Goal: Task Accomplishment & Management: Manage account settings

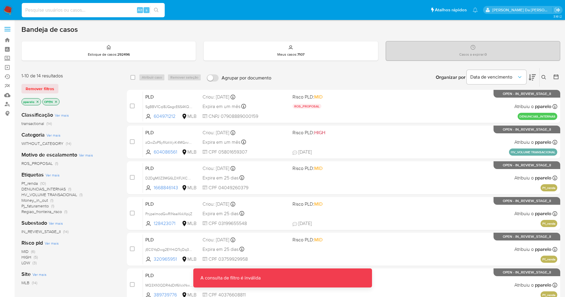
click at [81, 13] on input at bounding box center [93, 10] width 143 height 8
paste input "sGjcJuKVnv42qXzJ0455A5vq"
type input "sGjcJuKVnv42qXzJ0455A5vq"
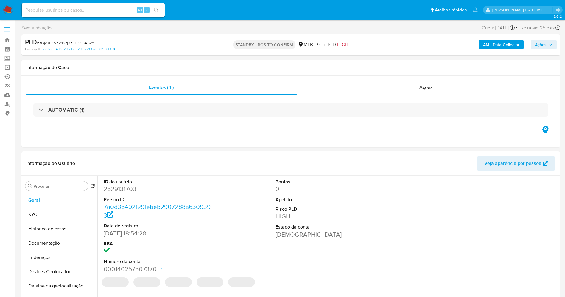
select select "10"
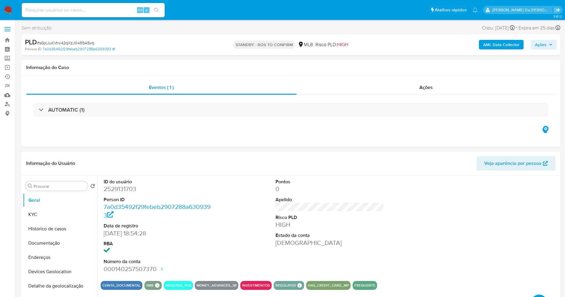
click at [83, 40] on span "# sGjcJuKVnv42qXzJ0455A5vq" at bounding box center [65, 43] width 57 height 6
copy span "sGjcJuKVnv42qXzJ0455A5vq"
click at [5, 6] on img at bounding box center [8, 10] width 10 height 10
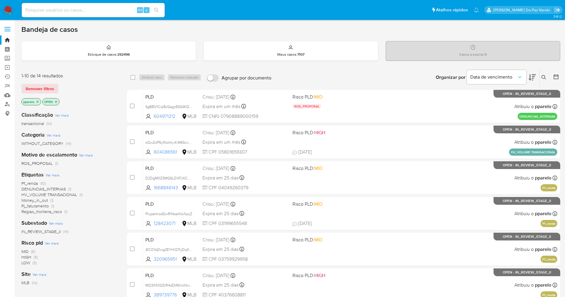
click at [544, 76] on icon at bounding box center [543, 77] width 5 height 5
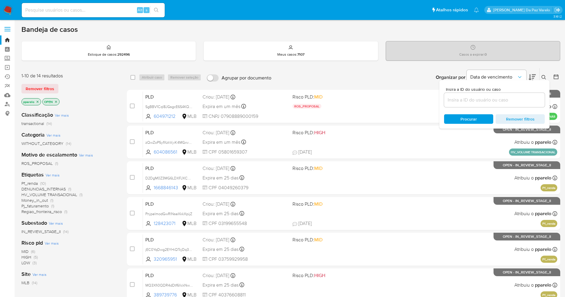
click at [517, 102] on input at bounding box center [494, 100] width 101 height 8
type input "sGjcJuKVnv42qXzJ0455A5vq"
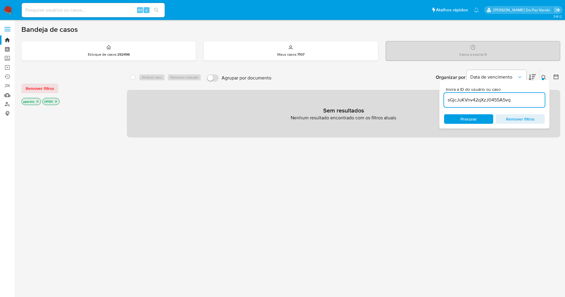
click at [38, 101] on icon "close-filter" at bounding box center [38, 102] width 2 height 2
click at [35, 101] on icon "close-filter" at bounding box center [35, 102] width 4 height 4
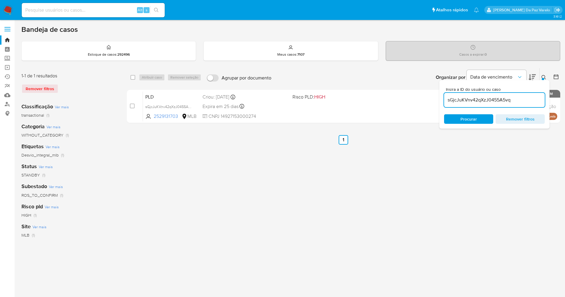
click at [543, 76] on icon at bounding box center [543, 77] width 5 height 5
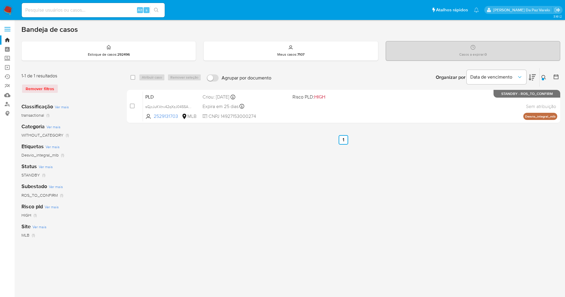
click at [132, 77] on input "checkbox" at bounding box center [132, 77] width 5 height 5
checkbox input "true"
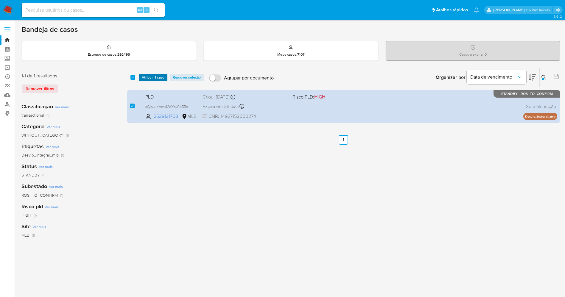
click at [151, 77] on span "Atribuir 1 caso" at bounding box center [153, 77] width 23 height 6
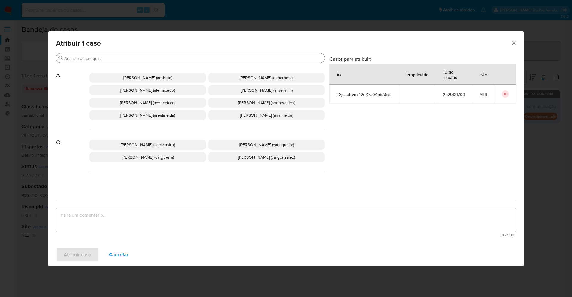
click at [187, 56] on input "Buscar" at bounding box center [193, 58] width 258 height 5
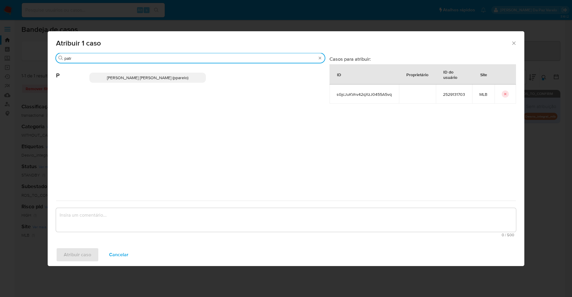
type input "patr"
click at [166, 80] on span "Patricia Aparecida Da Paz Varelo (pparelo)" at bounding box center [147, 78] width 81 height 6
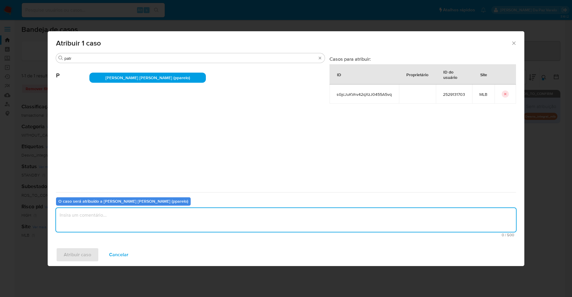
click at [150, 218] on textarea "assign-modal" at bounding box center [286, 220] width 460 height 24
type textarea "."
click at [79, 251] on span "Atribuir caso" at bounding box center [77, 254] width 27 height 13
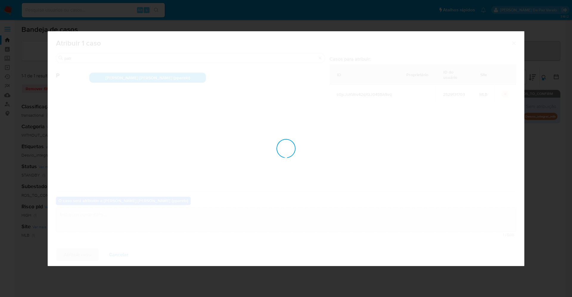
checkbox input "false"
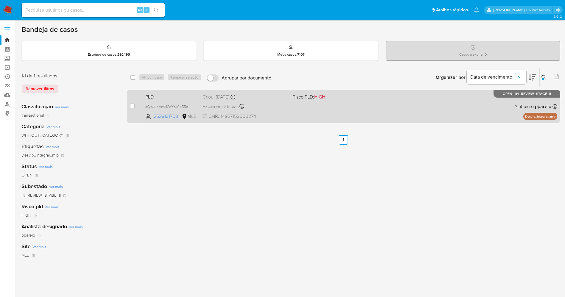
click at [313, 108] on div "PLD sGjcJuKVnv42qXzJ0455A5vq 2529131703 MLB Risco PLD: HIGH Criou: 12/09/2025 C…" at bounding box center [350, 106] width 414 height 30
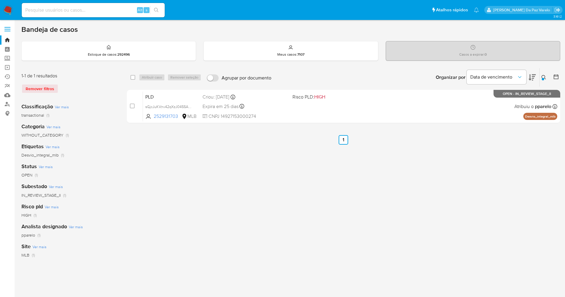
click at [546, 77] on button at bounding box center [545, 77] width 10 height 7
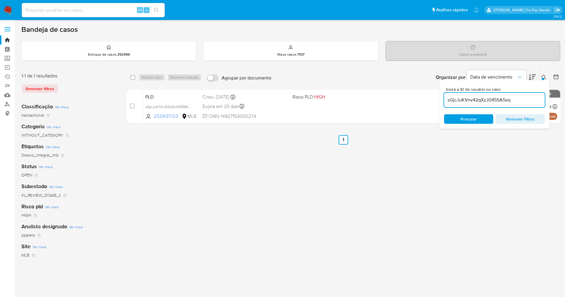
click at [527, 97] on input "sGjcJuKVnv42qXzJ0455A5vq" at bounding box center [494, 100] width 101 height 8
click at [447, 102] on input "sGjcJuKVnv42qXzJ0455A5vq" at bounding box center [494, 100] width 101 height 8
click at [544, 80] on div at bounding box center [543, 79] width 2 height 2
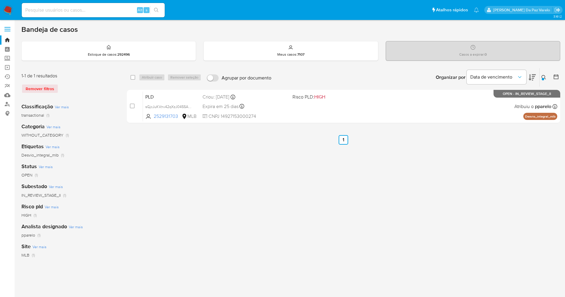
click at [543, 76] on icon at bounding box center [543, 77] width 5 height 5
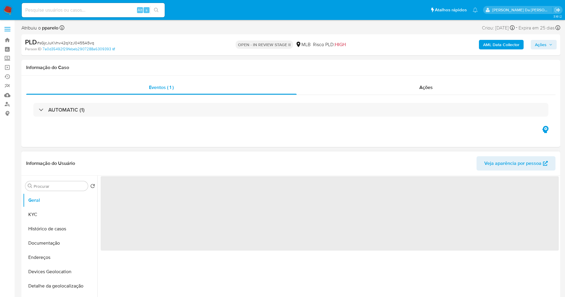
select select "10"
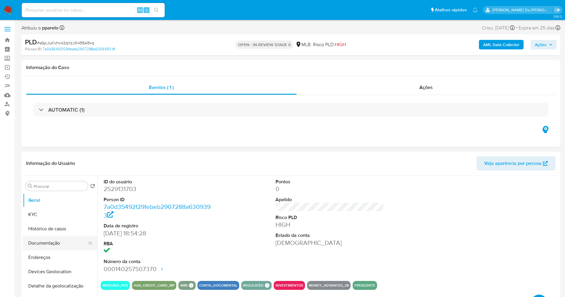
click at [35, 246] on button "Documentação" at bounding box center [58, 243] width 70 height 14
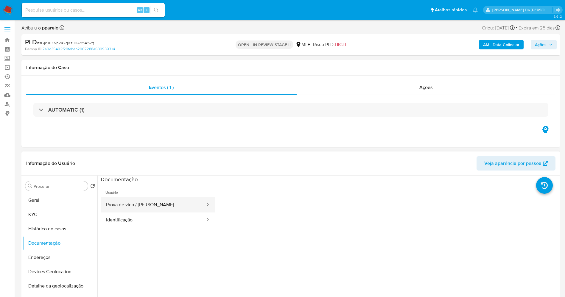
click at [165, 204] on button "Prova de vida / [PERSON_NAME]" at bounding box center [153, 204] width 105 height 15
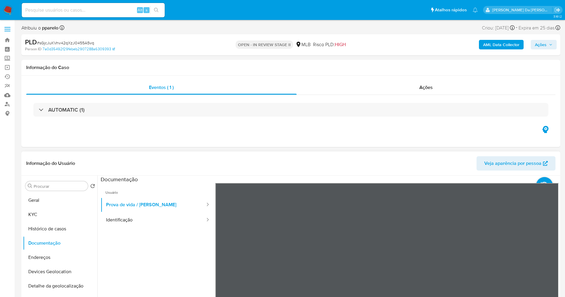
click at [342, 152] on div "Informação do Usuário Veja aparência por pessoa" at bounding box center [290, 164] width 539 height 24
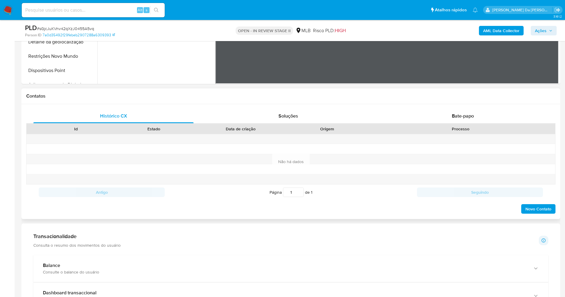
scroll to position [223, 0]
click at [466, 111] on div "Bate-papo" at bounding box center [463, 116] width 160 height 14
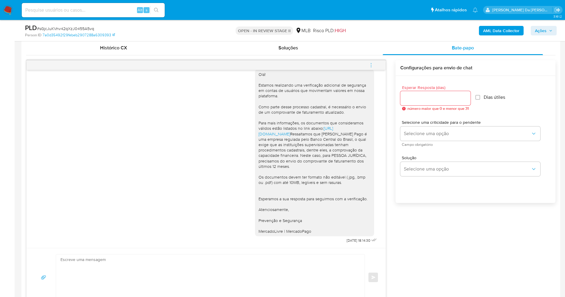
scroll to position [313, 0]
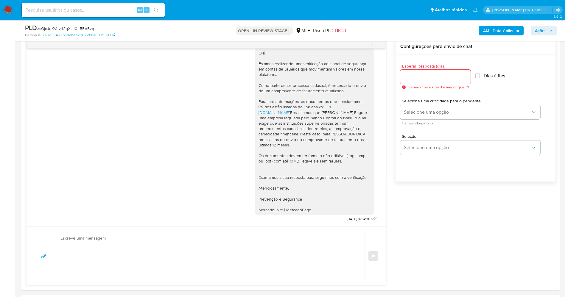
click at [130, 10] on input at bounding box center [93, 10] width 143 height 8
paste input "5f3Gt6H7nPpnzfglJRu16gk9"
type input "5f3Gt6H7nPpnzfglJRu16gk9"
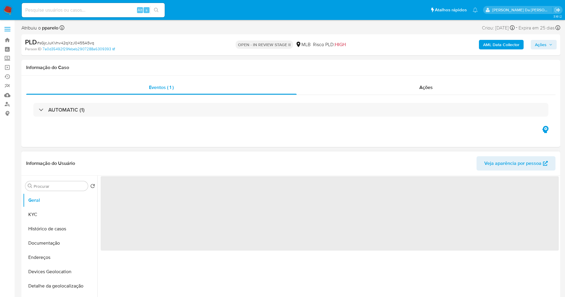
select select "10"
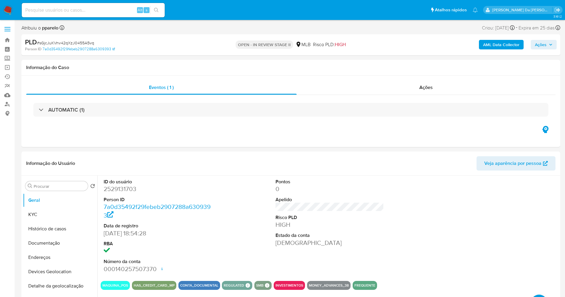
click at [120, 15] on div "Alt s" at bounding box center [93, 10] width 143 height 14
click at [117, 9] on input at bounding box center [93, 10] width 143 height 8
paste input "5f3Gt6H7nPpnzfglJRu16gk9"
type input "5f3Gt6H7nPpnzfglJRu16gk9"
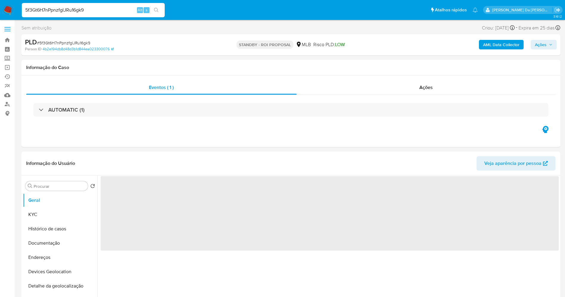
select select "10"
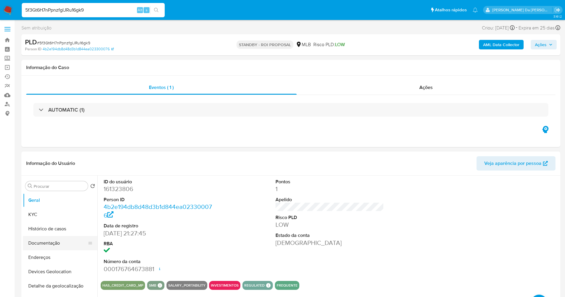
click at [50, 243] on button "Documentação" at bounding box center [58, 243] width 70 height 14
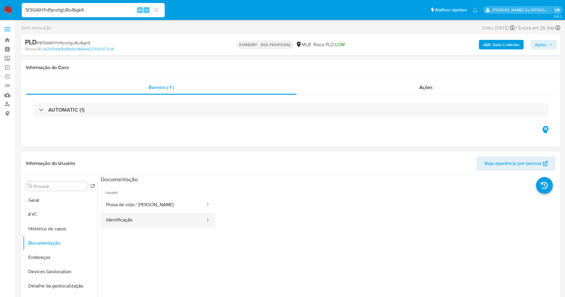
drag, startPoint x: 146, startPoint y: 203, endPoint x: 189, endPoint y: 213, distance: 44.2
click at [146, 203] on button "Prova de vida / Selfie" at bounding box center [153, 204] width 105 height 15
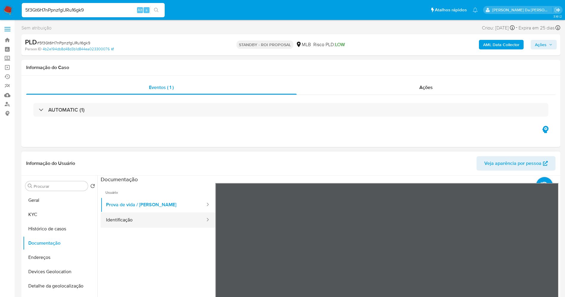
click at [171, 218] on button "Identificação" at bounding box center [153, 220] width 105 height 15
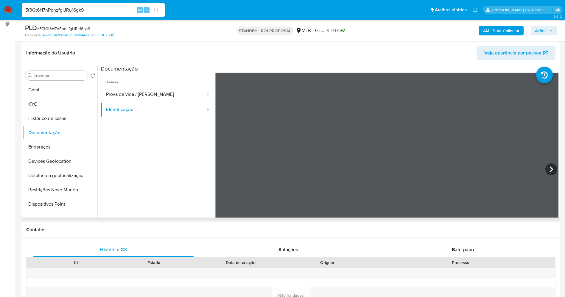
scroll to position [3, 0]
click at [459, 251] on span "Bate-papo" at bounding box center [463, 249] width 22 height 7
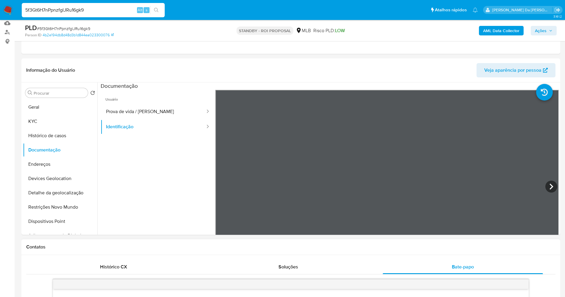
scroll to position [0, 0]
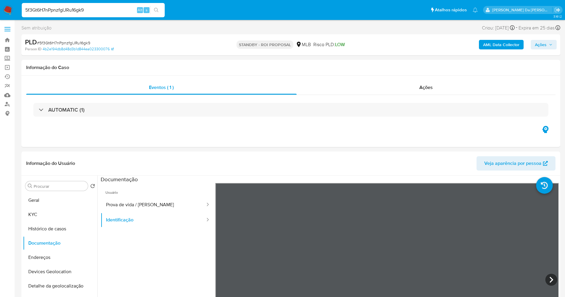
click at [108, 13] on input "5f3Gt6H7nPpnzfglJRu16gk9" at bounding box center [93, 10] width 143 height 8
paste input "sPeCMjdy9zSDraMGaUAmPbGN"
type input "sPeCMjdy9zSDraMGaUAmPbGN"
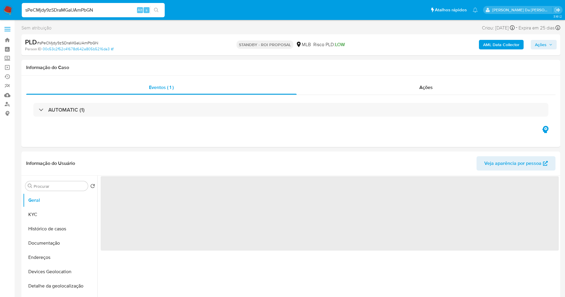
select select "10"
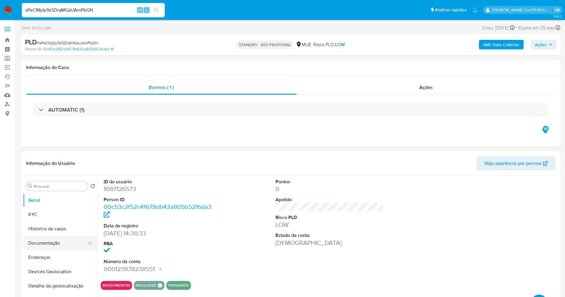
click at [55, 245] on button "Documentação" at bounding box center [58, 243] width 70 height 14
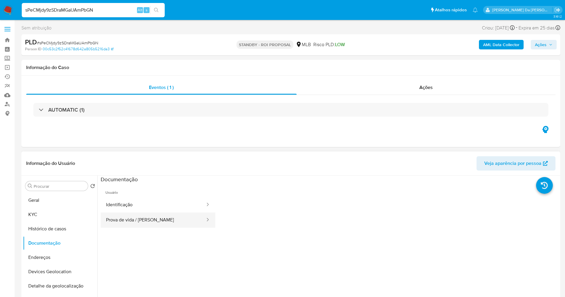
click at [127, 222] on button "Prova de vida / Selfie" at bounding box center [153, 220] width 105 height 15
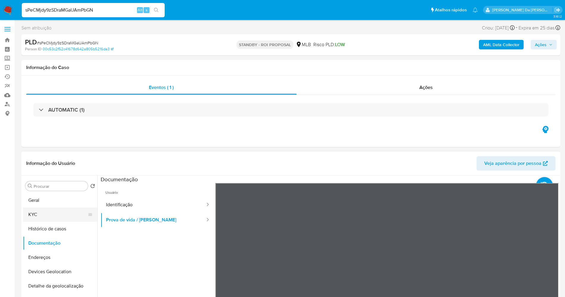
click at [54, 217] on button "KYC" at bounding box center [58, 215] width 70 height 14
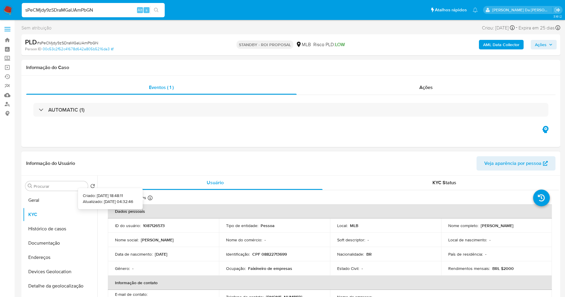
click at [152, 198] on icon at bounding box center [150, 198] width 5 height 5
click at [146, 198] on div "Atualizado há 13 dias Criado: 09/03/2022 18:48:11 Atualizado: 18/09/2025 04:32:…" at bounding box center [139, 199] width 63 height 8
click at [149, 199] on icon at bounding box center [150, 198] width 5 height 5
click at [148, 199] on icon at bounding box center [150, 198] width 5 height 5
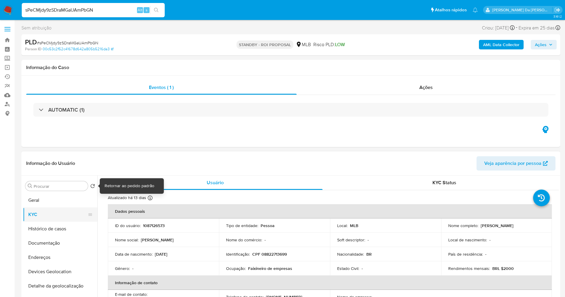
click at [50, 219] on button "KYC" at bounding box center [58, 215] width 70 height 14
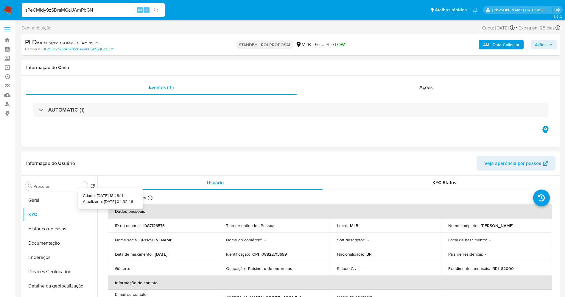
click at [148, 199] on icon at bounding box center [150, 198] width 5 height 5
click at [103, 11] on input "sPeCMjdy9zSDraMGaUAmPbGN" at bounding box center [93, 10] width 143 height 8
paste input "AYFYq2BnMuO6iPp0GuZU034y"
type input "AYFYq2BnMuO6iPp0GuZU034y"
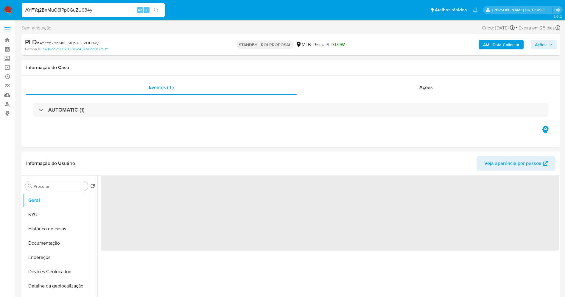
select select "10"
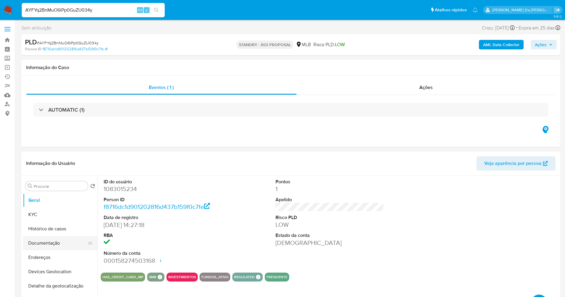
click at [58, 243] on button "Documentação" at bounding box center [58, 243] width 70 height 14
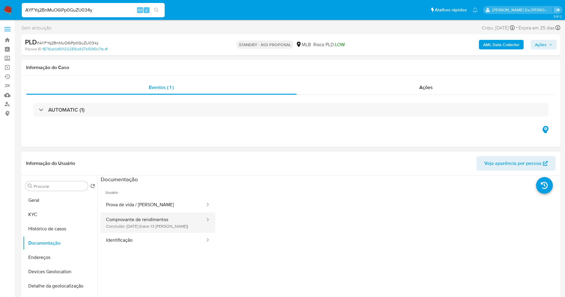
click at [157, 220] on button "Comprovante de rendimentos Concluído: 18/09/2025 (hace 13 días)" at bounding box center [153, 223] width 105 height 20
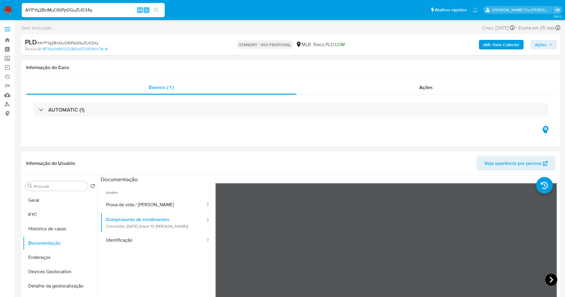
click at [548, 281] on icon at bounding box center [551, 280] width 12 height 12
drag, startPoint x: 144, startPoint y: 205, endPoint x: 167, endPoint y: 207, distance: 22.5
click at [144, 205] on button "Prova de vida / Selfie" at bounding box center [153, 204] width 105 height 15
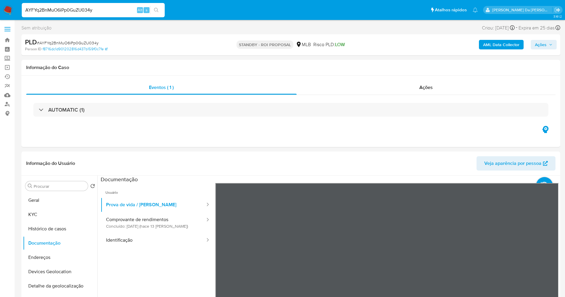
click at [7, 11] on img at bounding box center [8, 10] width 10 height 10
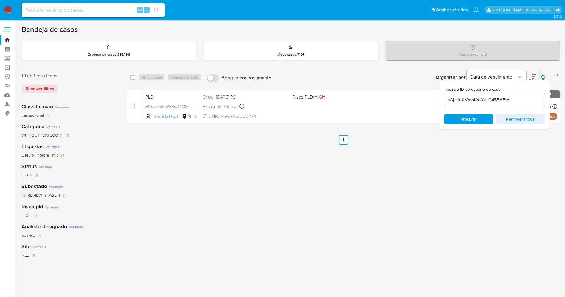
click at [498, 98] on input "sGjcJuKVnv42qXzJ0455A5vq" at bounding box center [494, 100] width 101 height 8
paste input "AYFYq2BnMuO6iPp0GuZU034y"
type input "AYFYq2BnMuO6iPp0GuZU034y"
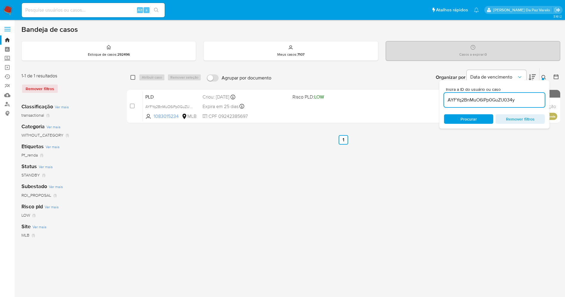
drag, startPoint x: 132, startPoint y: 76, endPoint x: 138, endPoint y: 78, distance: 6.6
click at [132, 76] on input "checkbox" at bounding box center [132, 77] width 5 height 5
checkbox input "true"
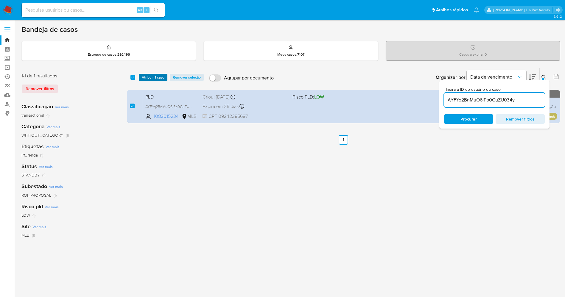
click at [145, 77] on span "Atribuir 1 caso" at bounding box center [153, 77] width 23 height 6
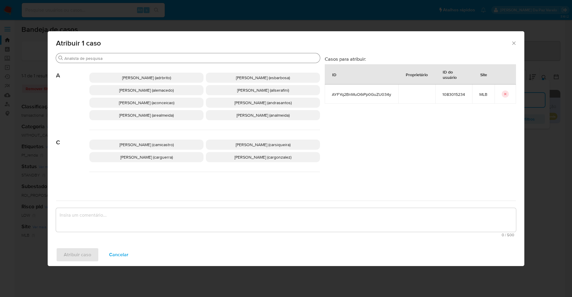
click at [168, 59] on input "Buscar" at bounding box center [190, 58] width 253 height 5
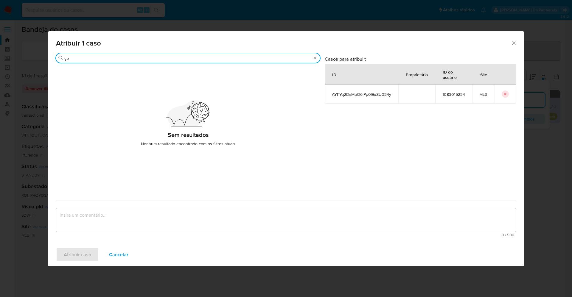
type input "ç"
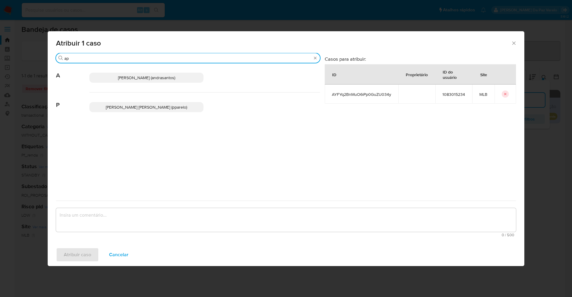
type input "a"
type input "patr"
click at [159, 76] on span "[PERSON_NAME] [PERSON_NAME] (pparelo)" at bounding box center [146, 78] width 81 height 6
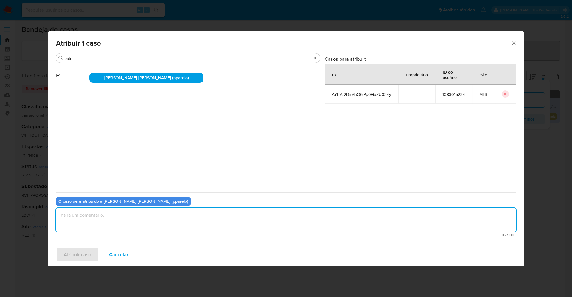
click at [184, 216] on textarea "assign-modal" at bounding box center [286, 220] width 460 height 24
type textarea "."
click at [97, 251] on button "Atribuir caso" at bounding box center [77, 255] width 43 height 14
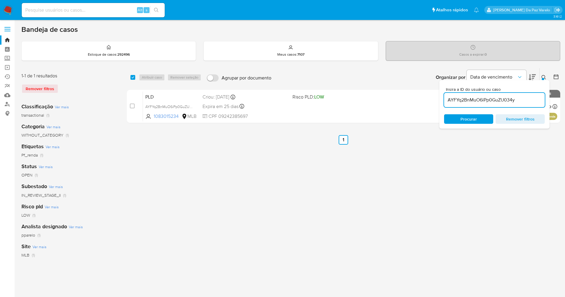
click at [507, 100] on input "AYFYq2BnMuO6iPp0GuZU034y" at bounding box center [494, 100] width 101 height 8
paste input "jbWFWCKgFxNa8uuM8Jb6uOVm"
type input "jbWFWCKgFxNa8uuM8Jb6uOVm"
click at [135, 76] on div "select-all-cases-checkbox" at bounding box center [133, 77] width 7 height 7
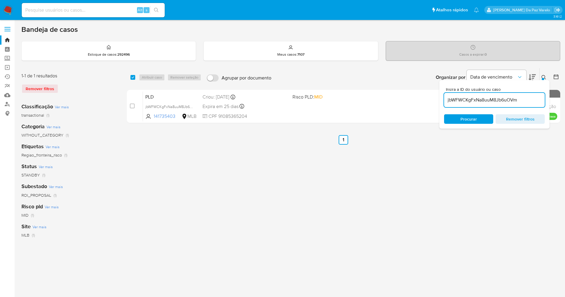
drag, startPoint x: 134, startPoint y: 76, endPoint x: 140, endPoint y: 76, distance: 6.0
click at [135, 76] on input "checkbox" at bounding box center [132, 77] width 5 height 5
checkbox input "true"
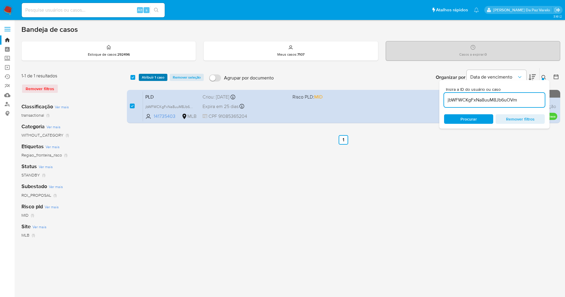
click at [151, 76] on span "Atribuir 1 caso" at bounding box center [153, 77] width 23 height 6
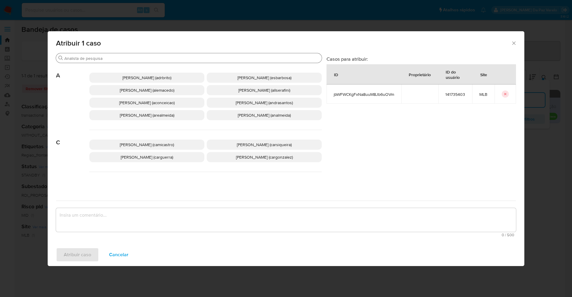
click at [197, 62] on div "Buscar" at bounding box center [189, 58] width 266 height 10
click at [198, 60] on input "Buscar" at bounding box center [191, 58] width 255 height 5
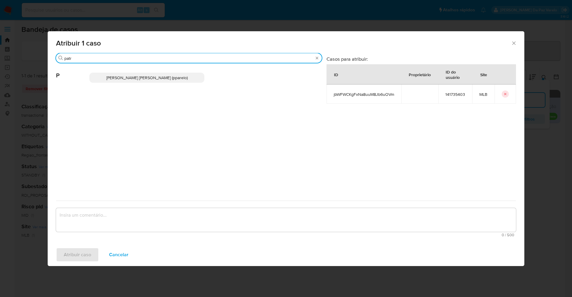
type input "patr"
click at [174, 80] on span "[PERSON_NAME] [PERSON_NAME] (pparelo)" at bounding box center [146, 78] width 81 height 6
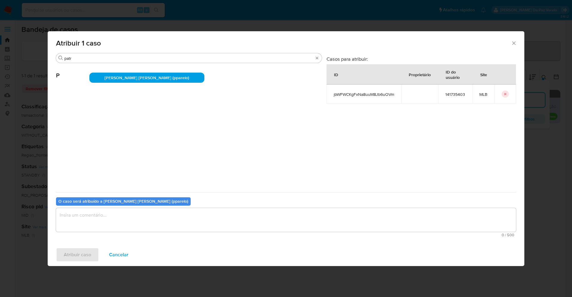
click at [239, 228] on textarea "assign-modal" at bounding box center [286, 220] width 460 height 24
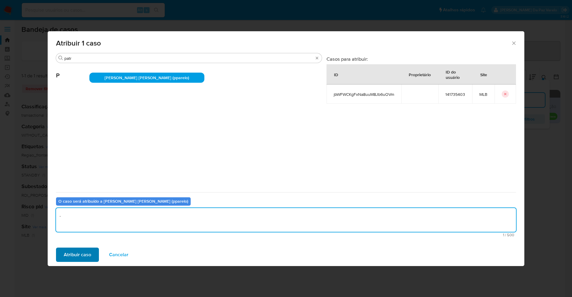
type textarea "."
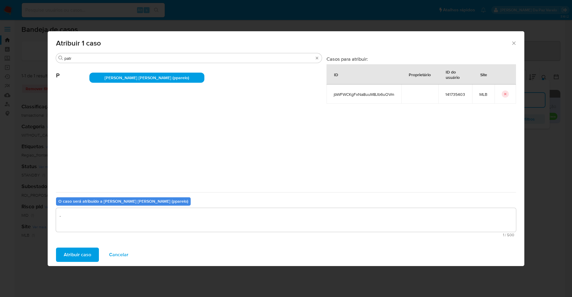
click at [94, 249] on button "Atribuir caso" at bounding box center [77, 255] width 43 height 14
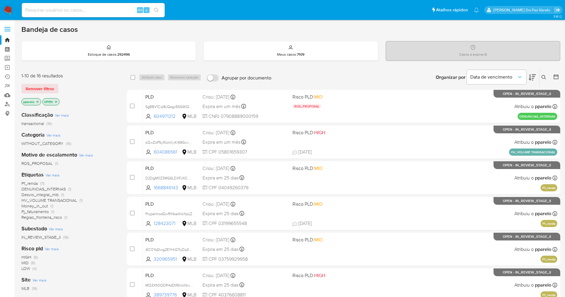
click at [544, 77] on icon at bounding box center [543, 77] width 5 height 5
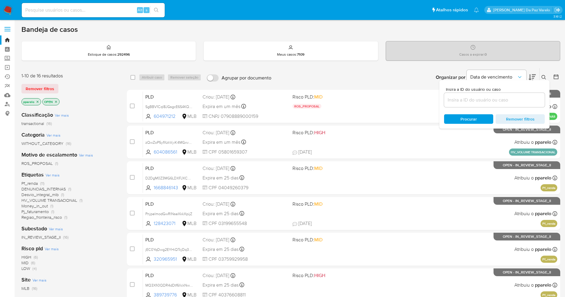
click at [473, 104] on div at bounding box center [494, 100] width 101 height 14
click at [478, 99] on input at bounding box center [494, 100] width 101 height 8
paste input "AYFYq2BnMuO6iPp0GuZU034y"
type input "AYFYq2BnMuO6iPp0GuZU034y"
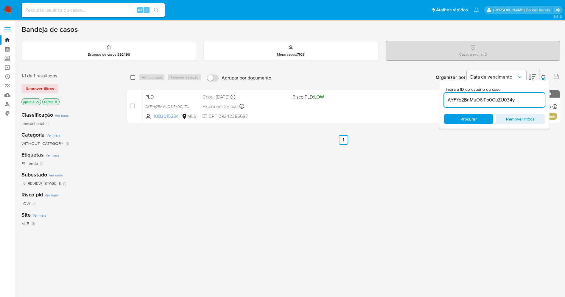
click at [133, 76] on input "checkbox" at bounding box center [132, 77] width 5 height 5
checkbox input "true"
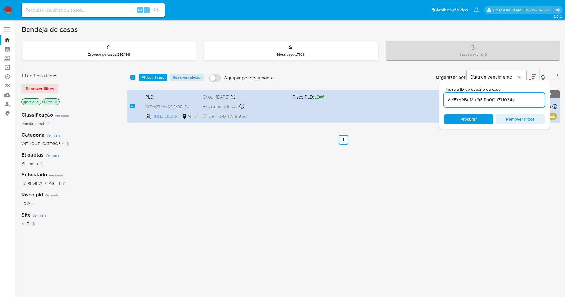
click at [136, 81] on div "select-all-cases-checkbox Atribuir 1 caso Remover seleção Agrupar por documento…" at bounding box center [343, 77] width 433 height 18
click at [152, 76] on span "Atribuir 1 caso" at bounding box center [153, 77] width 23 height 6
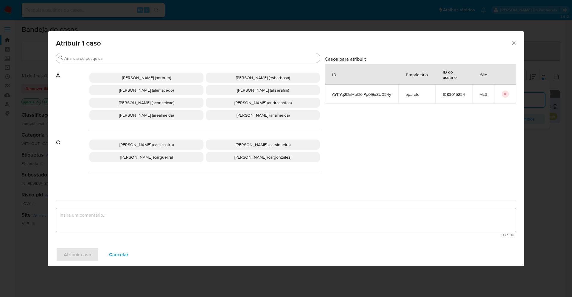
click at [515, 44] on icon "Fechar a janela" at bounding box center [514, 43] width 6 height 6
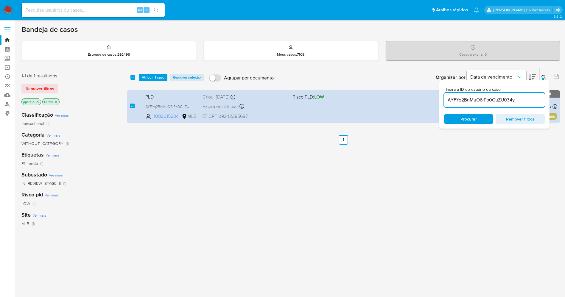
click at [543, 78] on button at bounding box center [545, 77] width 10 height 7
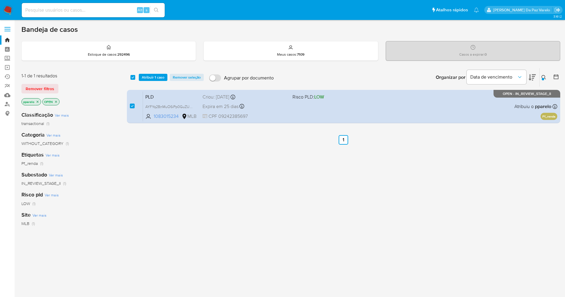
click at [136, 187] on div "select-all-cases-checkbox Atribuir 1 caso Remover seleção Agrupar por documento…" at bounding box center [343, 203] width 433 height 270
click at [126, 10] on input at bounding box center [93, 10] width 143 height 8
paste input "jbWFWCKgFxNa8uuM8Jb6uOVm"
type input "jbWFWCKgFxNa8uuM8Jb6uOVm"
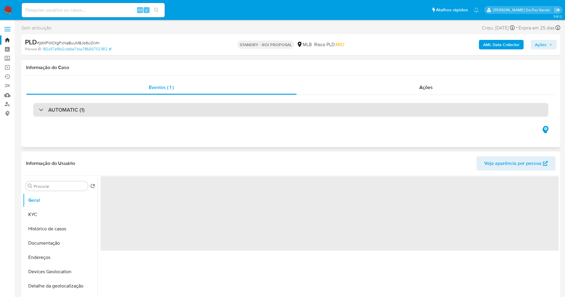
select select "10"
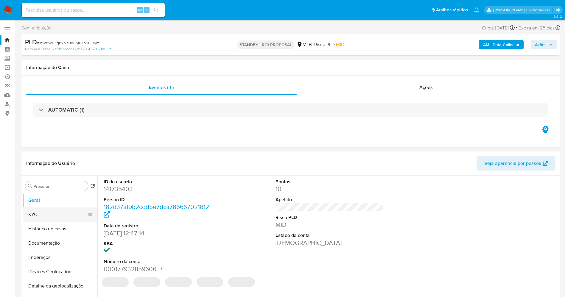
click at [53, 217] on button "KYC" at bounding box center [58, 215] width 70 height 14
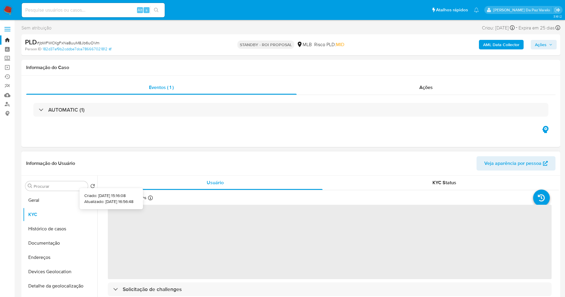
click at [150, 200] on icon at bounding box center [150, 198] width 5 height 5
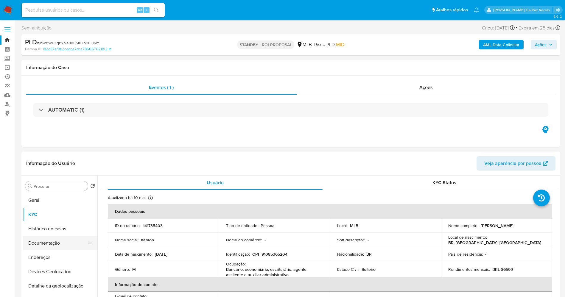
click at [65, 243] on button "Documentação" at bounding box center [58, 243] width 70 height 14
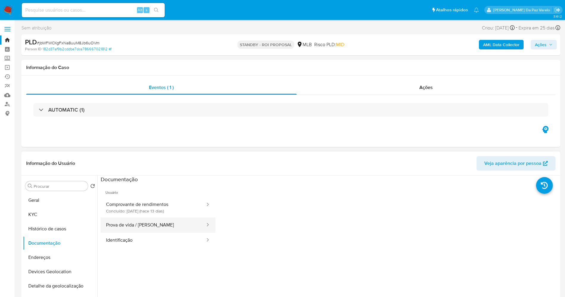
click at [137, 229] on button "Prova de vida / Selfie" at bounding box center [153, 225] width 105 height 15
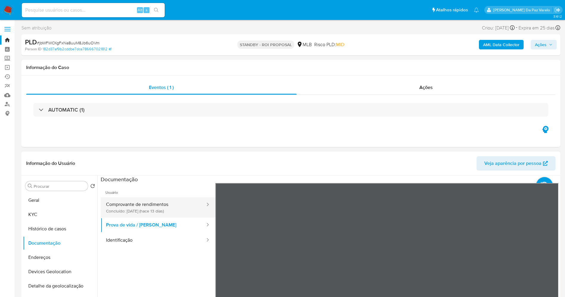
click at [149, 209] on button "Comprovante de rendimentos Concluído: 18/09/2025 (hace 13 días)" at bounding box center [153, 207] width 105 height 20
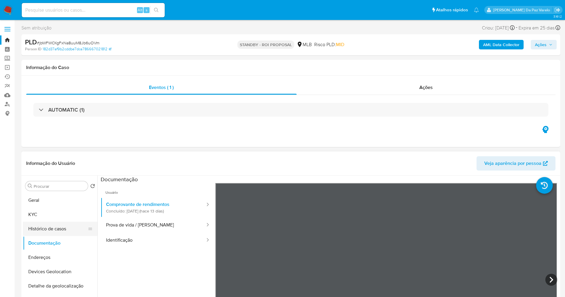
drag, startPoint x: 66, startPoint y: 230, endPoint x: 76, endPoint y: 222, distance: 12.3
click at [66, 230] on button "Histórico de casos" at bounding box center [58, 229] width 70 height 14
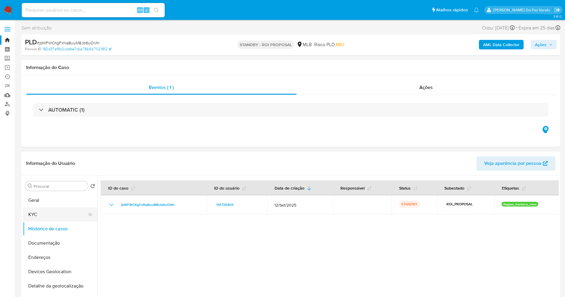
click at [52, 210] on button "KYC" at bounding box center [58, 215] width 70 height 14
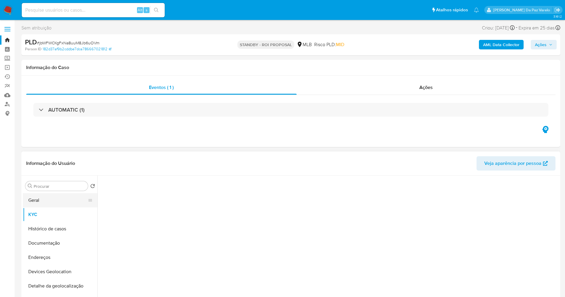
click at [53, 204] on button "Geral" at bounding box center [58, 200] width 70 height 14
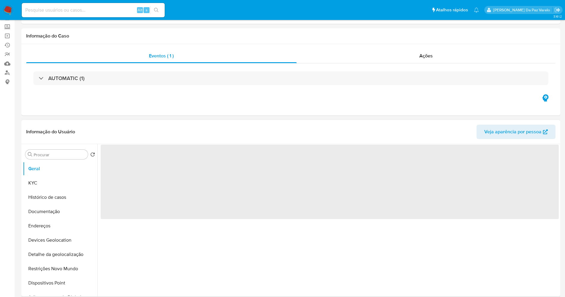
scroll to position [45, 0]
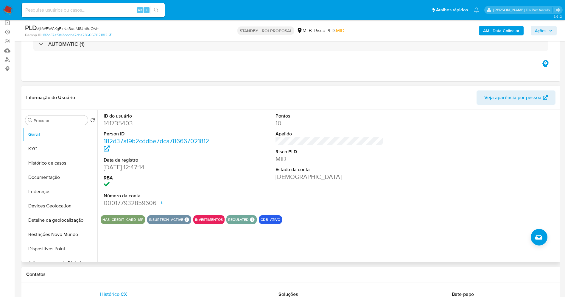
click at [107, 168] on dd "09/07/2013 12:47:14" at bounding box center [158, 167] width 109 height 8
drag, startPoint x: 107, startPoint y: 168, endPoint x: 126, endPoint y: 167, distance: 18.8
click at [126, 167] on dd "09/07/2013 12:47:14" at bounding box center [158, 167] width 109 height 8
copy dd "09/07/2013"
click at [51, 165] on button "Histórico de casos" at bounding box center [58, 163] width 70 height 14
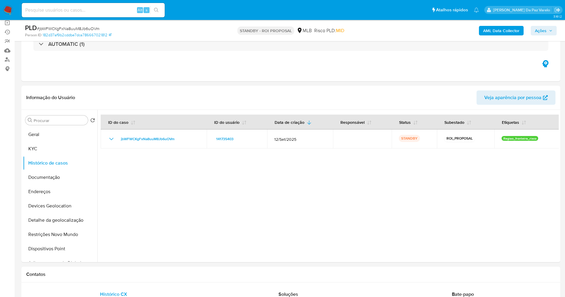
click at [105, 13] on input at bounding box center [93, 10] width 143 height 8
paste input "JTFIbTDZMHAkUsDTZeRcEK8H"
type input "JTFIbTDZMHAkUsDTZeRcEK8H"
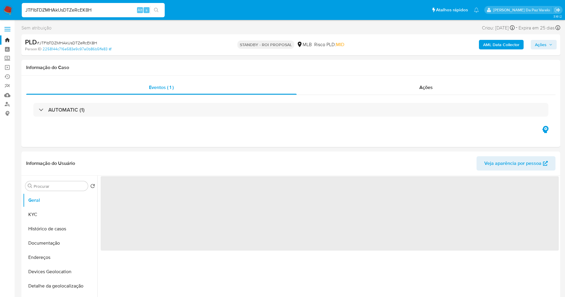
select select "10"
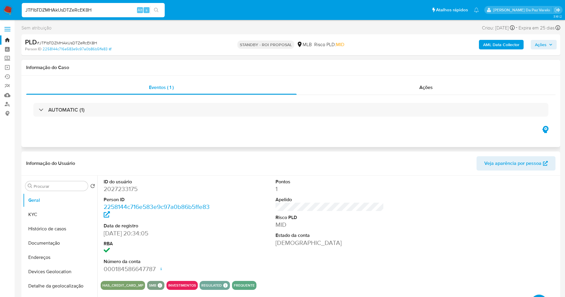
click at [419, 102] on div "AUTOMATIC (1)" at bounding box center [290, 110] width 529 height 30
click at [66, 10] on input "JTFIbTDZMHAkUsDTZeRcEK8H" at bounding box center [93, 10] width 143 height 8
click at [132, 13] on input "JTFIbTDZMHAkUsDTZeRcEK8H" at bounding box center [93, 10] width 143 height 8
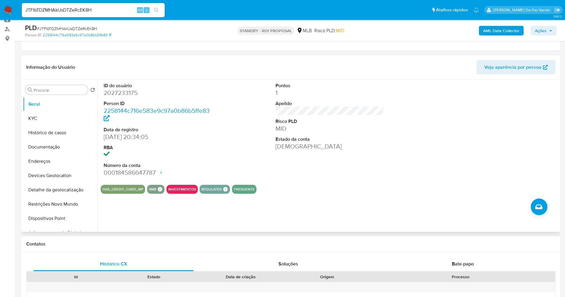
scroll to position [89, 0]
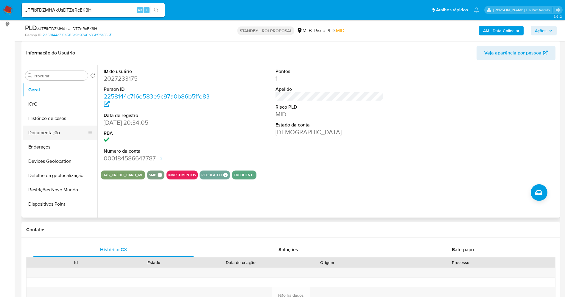
drag, startPoint x: 48, startPoint y: 130, endPoint x: 76, endPoint y: 130, distance: 28.0
click at [47, 130] on button "Documentação" at bounding box center [58, 133] width 70 height 14
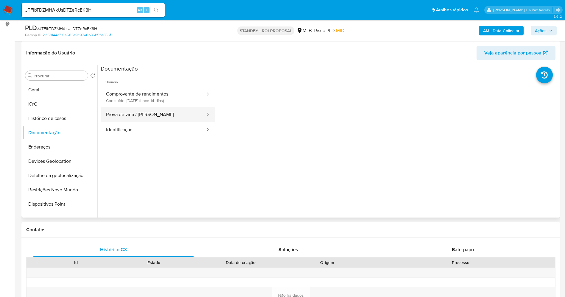
click at [156, 114] on button "Prova de vida / Selfie" at bounding box center [153, 114] width 105 height 15
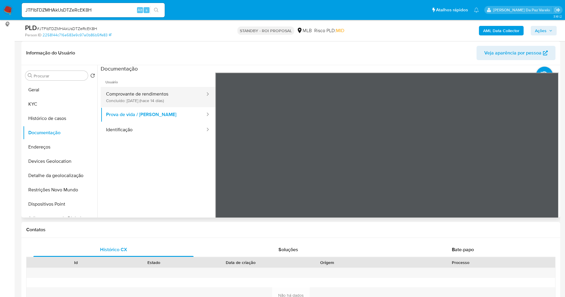
click at [160, 99] on button "Comprovante de rendimentos Concluído: 17/09/2025 (hace 14 días)" at bounding box center [153, 97] width 105 height 20
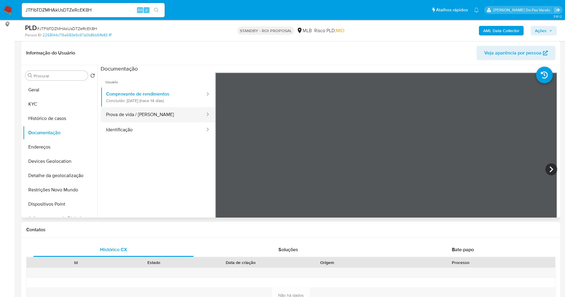
click at [174, 114] on button "Prova de vida / Selfie" at bounding box center [153, 114] width 105 height 15
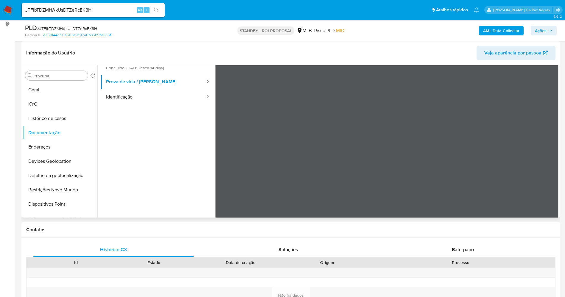
scroll to position [45, 0]
click at [189, 87] on button "Identificação" at bounding box center [153, 85] width 105 height 15
click at [106, 14] on div "JTFIbTDZMHAkUsDTZeRcEK8H Alt s" at bounding box center [93, 10] width 143 height 14
click at [109, 12] on input "JTFIbTDZMHAkUsDTZeRcEK8H" at bounding box center [93, 10] width 143 height 8
click at [110, 11] on input "JTFIbTDZMHAkUsDTZeRcEK8H" at bounding box center [93, 10] width 143 height 8
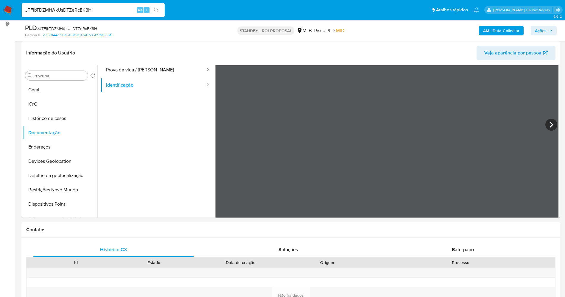
paste input "DySxZftkpiO3dTGxKGK3wtKO"
click at [105, 3] on div "JTFIbTDZMHAkUsDTZeRcEK8HDySxZftkpiO3dTGxKGK3wtKO Alt s" at bounding box center [93, 10] width 143 height 14
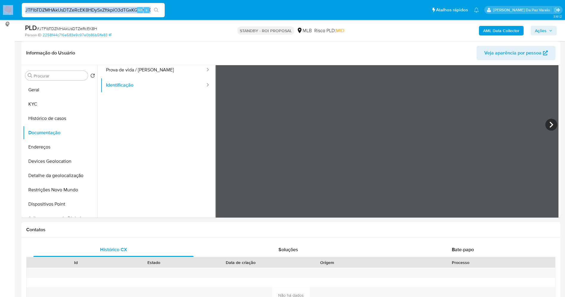
click at [104, 9] on input "JTFIbTDZMHAkUsDTZeRcEK8HDySxZftkpiO3dTGxKGK3wtKO" at bounding box center [93, 10] width 143 height 8
paste input
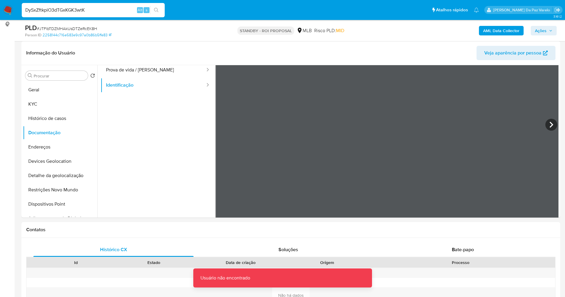
click at [159, 12] on icon "search-icon" at bounding box center [156, 10] width 5 height 5
click at [101, 12] on input "DySxZftkpiO3dTGxKGK3wtK" at bounding box center [93, 10] width 143 height 8
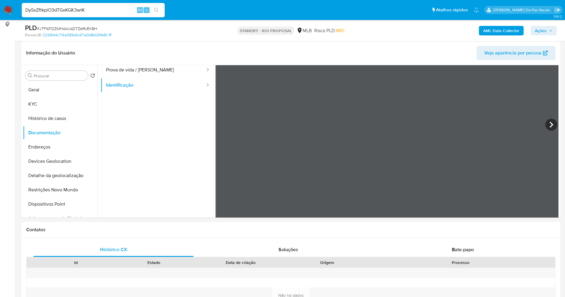
paste input "O"
type input "DySxZftkpiO3dTGxKGK3wtKO"
click at [158, 10] on icon "search-icon" at bounding box center [156, 10] width 5 height 5
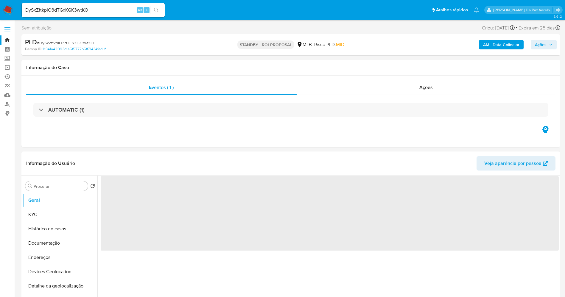
select select "10"
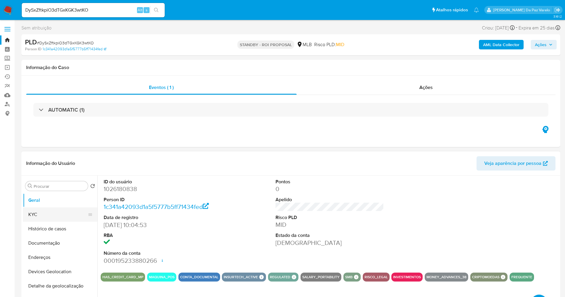
click at [59, 213] on button "KYC" at bounding box center [58, 215] width 70 height 14
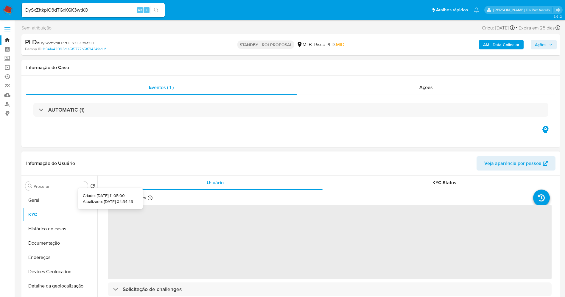
click at [151, 197] on icon at bounding box center [150, 198] width 5 height 5
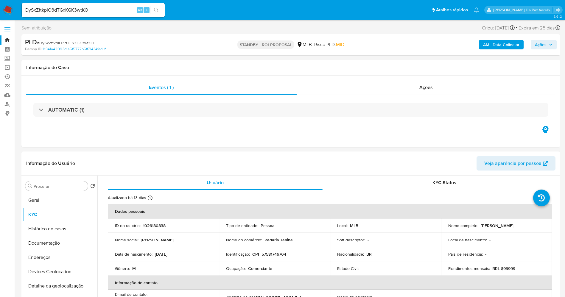
click at [110, 13] on input "DySxZftkpiO3dTGxKGK3wtKO" at bounding box center [93, 10] width 143 height 8
paste input "su8I2UZAzX5r9JK4o4uUr64E"
click at [111, 13] on input "DySxZftkpiO3dTGxKGK3wtKOsu8I2UZAzX5r9JK4o4uUr64E" at bounding box center [93, 10] width 143 height 8
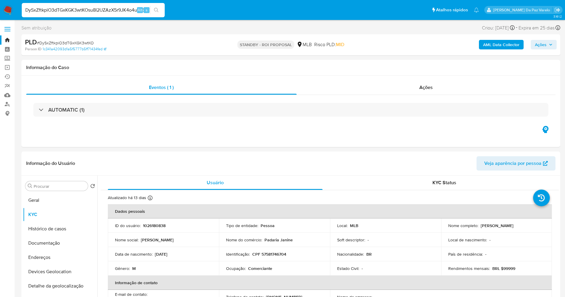
click at [111, 13] on input "DySxZftkpiO3dTGxKGK3wtKOsu8I2UZAzX5r9JK4o4uUr64E" at bounding box center [93, 10] width 143 height 8
paste input
type input "su8I2UZAzX5r9JK4o4uUr64E"
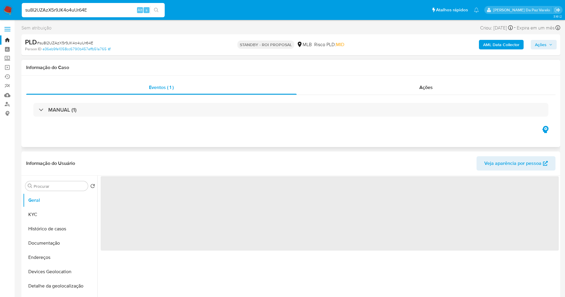
click at [9, 12] on img at bounding box center [8, 10] width 10 height 10
select select "10"
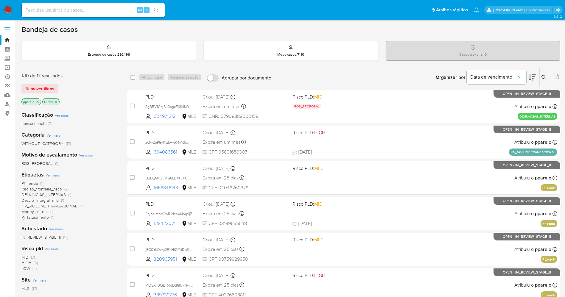
click at [543, 78] on icon at bounding box center [543, 77] width 5 height 5
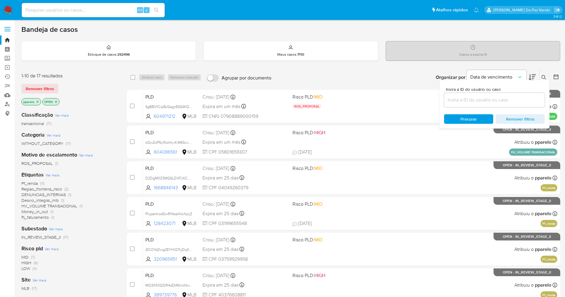
click at [471, 101] on input at bounding box center [494, 100] width 101 height 8
type input "su8I2UZAzX5r9JK4o4uUr64E"
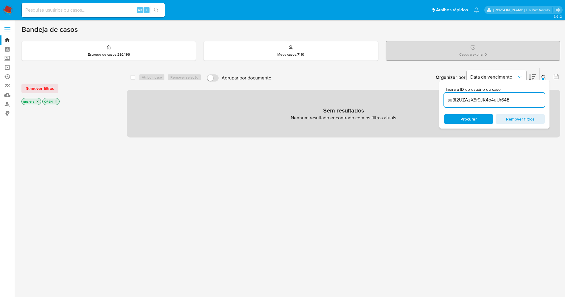
click at [38, 100] on icon "close-filter" at bounding box center [38, 102] width 4 height 4
click at [36, 101] on icon "close-filter" at bounding box center [35, 102] width 4 height 4
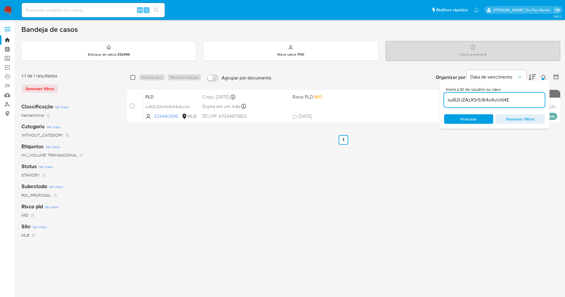
click at [132, 77] on input "checkbox" at bounding box center [132, 77] width 5 height 5
checkbox input "true"
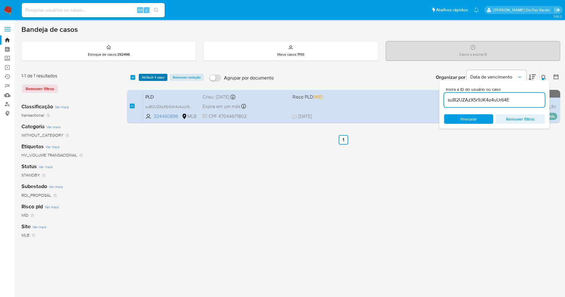
click at [149, 77] on span "Atribuir 1 caso" at bounding box center [153, 77] width 23 height 6
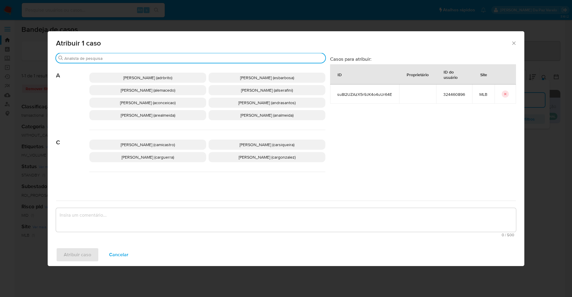
click at [180, 56] on input "Buscar" at bounding box center [193, 58] width 258 height 5
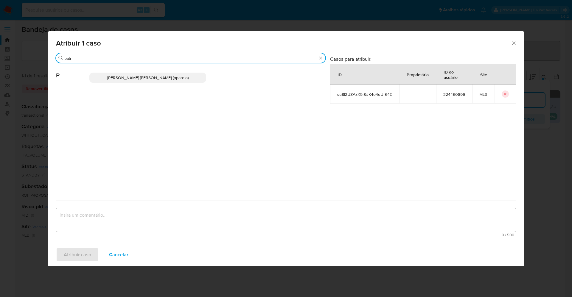
type input "patr"
click at [159, 82] on p "[PERSON_NAME] [PERSON_NAME] (pparelo)" at bounding box center [147, 78] width 117 height 10
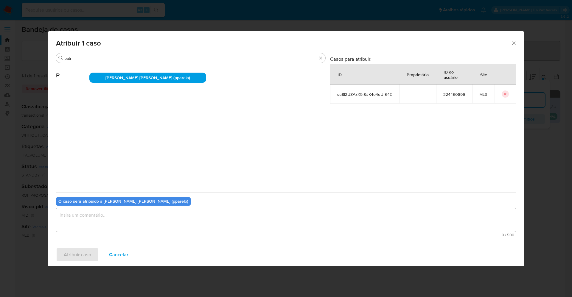
click at [155, 219] on textarea "assign-modal" at bounding box center [286, 220] width 460 height 24
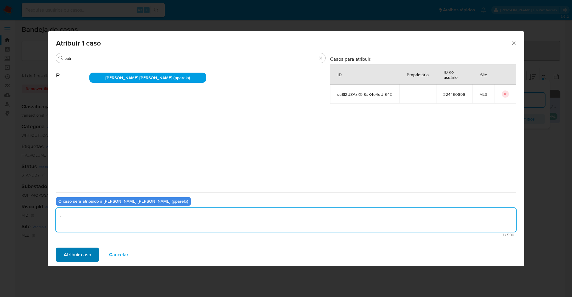
type textarea "."
click at [68, 253] on span "Atribuir caso" at bounding box center [77, 254] width 27 height 13
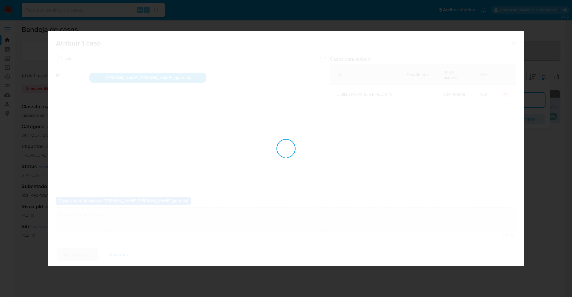
checkbox input "false"
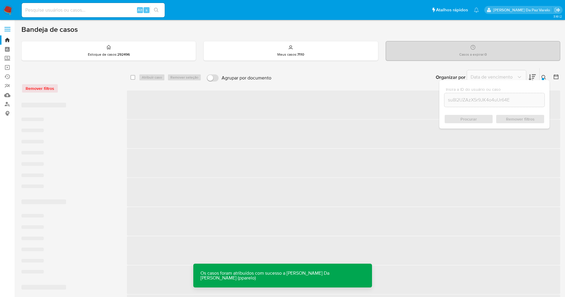
click at [544, 79] on icon at bounding box center [543, 77] width 5 height 5
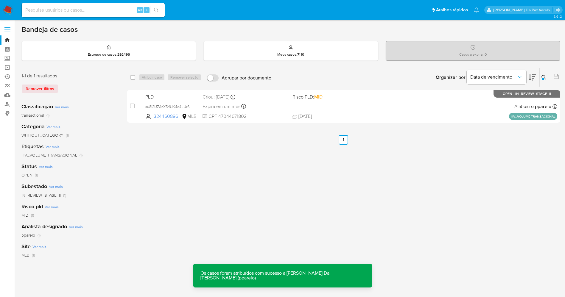
click at [403, 185] on div "select-all-cases-checkbox Atribuir caso Remover seleção Agrupar por documento O…" at bounding box center [343, 198] width 433 height 261
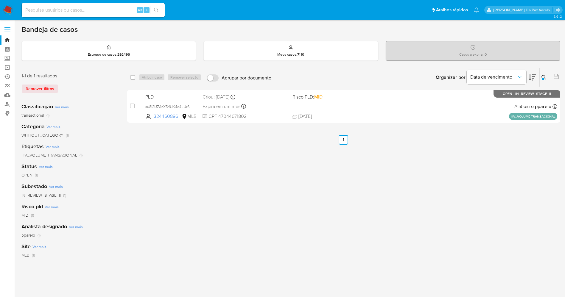
click at [269, 197] on div "select-all-cases-checkbox Atribuir caso Remover seleção Agrupar por documento O…" at bounding box center [343, 198] width 433 height 261
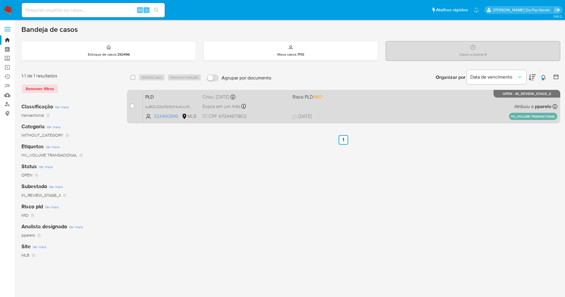
click at [371, 99] on span "Risco PLD: MID" at bounding box center [334, 97] width 85 height 8
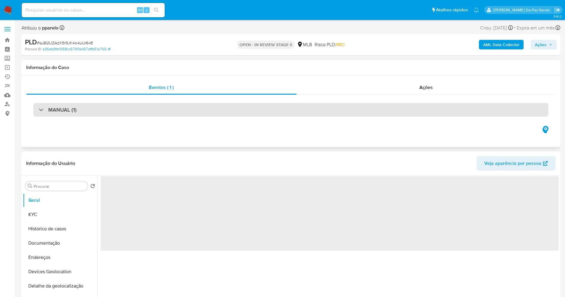
select select "10"
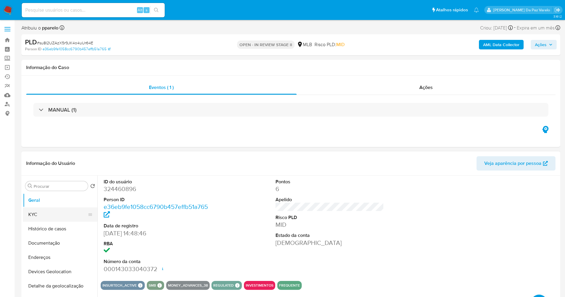
click at [53, 219] on button "KYC" at bounding box center [58, 215] width 70 height 14
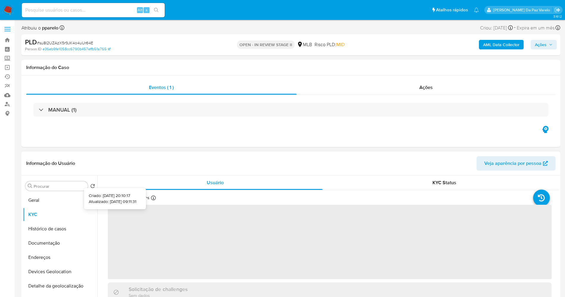
click at [154, 201] on div at bounding box center [153, 199] width 5 height 7
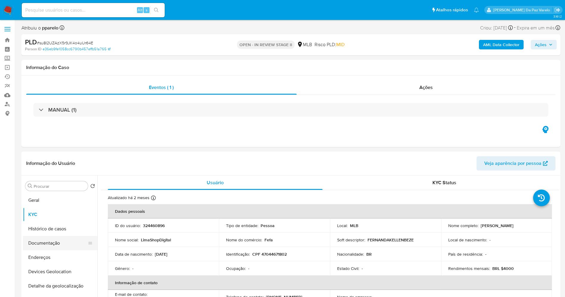
click at [58, 243] on button "Documentação" at bounding box center [58, 243] width 70 height 14
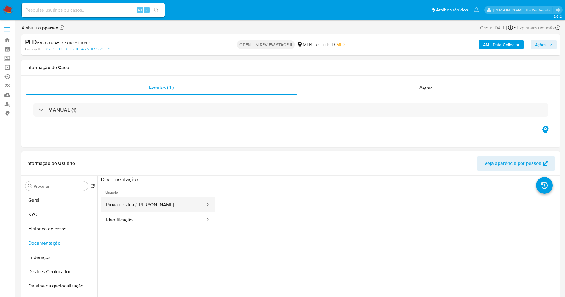
click at [149, 204] on button "Prova de vida / Selfie" at bounding box center [153, 204] width 105 height 15
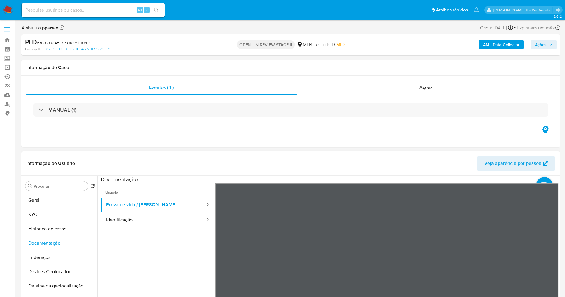
scroll to position [19, 0]
click at [48, 205] on button "Geral" at bounding box center [58, 200] width 70 height 14
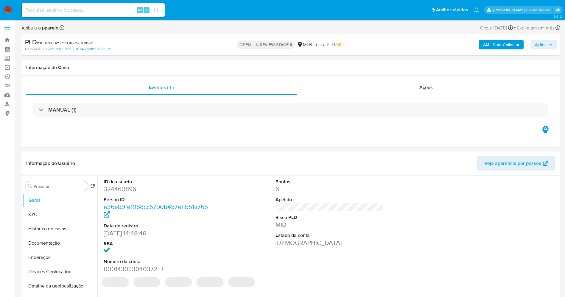
click at [106, 232] on dd "27/05/2018 14:48:46" at bounding box center [158, 233] width 109 height 8
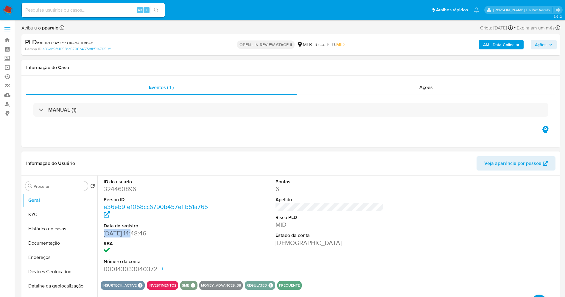
drag, startPoint x: 106, startPoint y: 232, endPoint x: 128, endPoint y: 232, distance: 22.0
click at [128, 232] on dd "27/05/2018 14:48:46" at bounding box center [158, 233] width 109 height 8
copy dd "27/05/2018"
click at [66, 223] on button "Histórico de casos" at bounding box center [58, 229] width 70 height 14
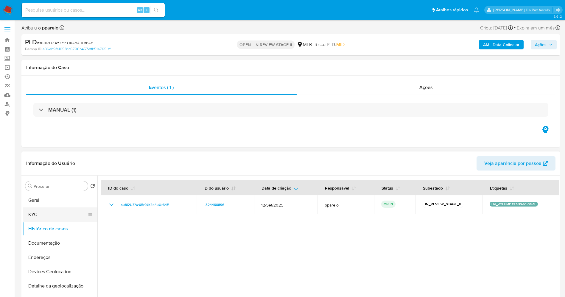
click at [52, 211] on button "KYC" at bounding box center [58, 215] width 70 height 14
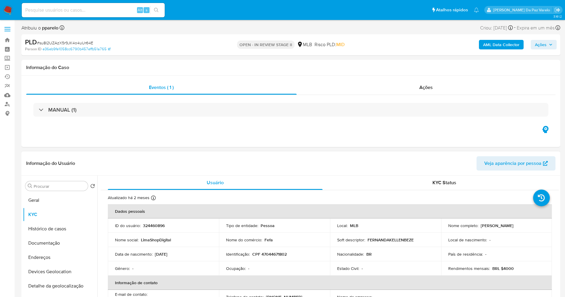
click at [265, 245] on td "Nome do comércio : Fefa" at bounding box center [274, 240] width 111 height 14
click at [400, 240] on p "FERNANDAKELLENBEZE" at bounding box center [390, 239] width 46 height 5
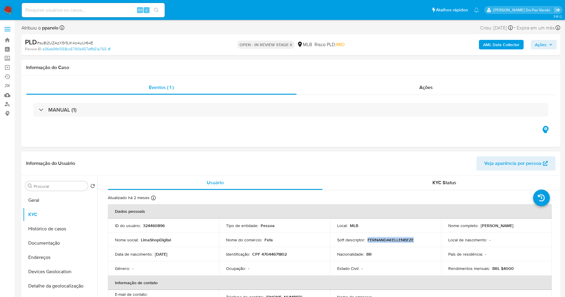
click at [400, 240] on p "FERNANDAKELLENBEZE" at bounding box center [390, 239] width 46 height 5
copy p "FERNANDAKELLENBEZE"
click at [59, 236] on button "Documentação" at bounding box center [58, 243] width 70 height 14
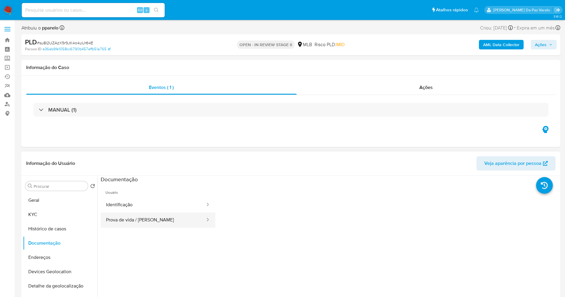
click at [201, 220] on div at bounding box center [206, 220] width 10 height 7
click at [151, 223] on button "Prova de vida / Selfie" at bounding box center [153, 220] width 105 height 15
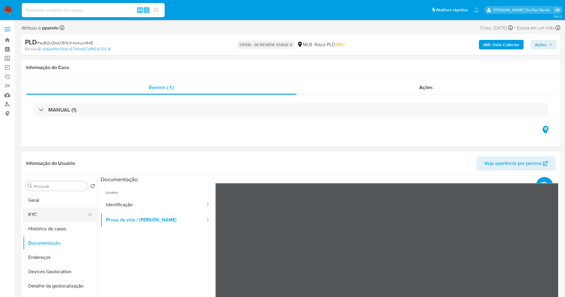
click at [60, 213] on button "KYC" at bounding box center [58, 215] width 70 height 14
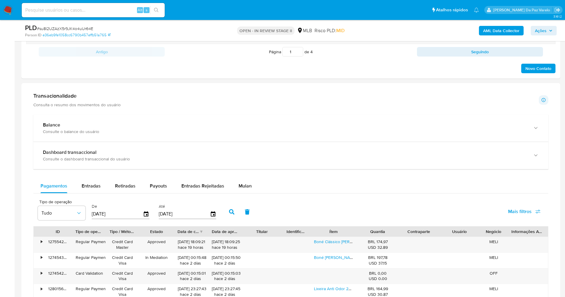
scroll to position [491, 0]
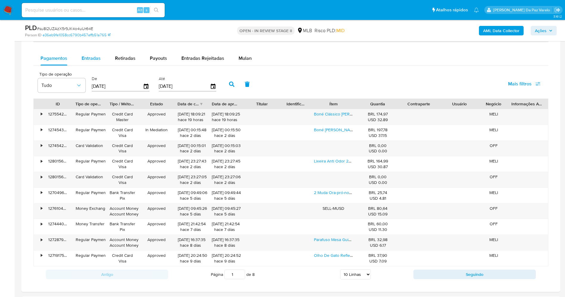
click at [92, 59] on span "Entradas" at bounding box center [91, 58] width 19 height 7
select select "10"
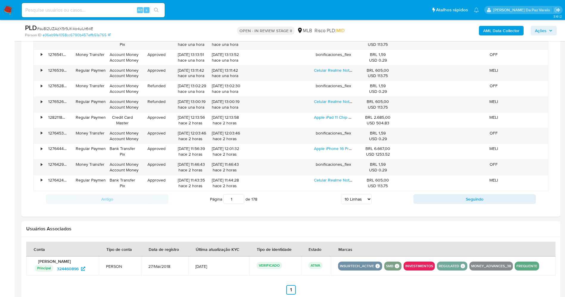
scroll to position [581, 0]
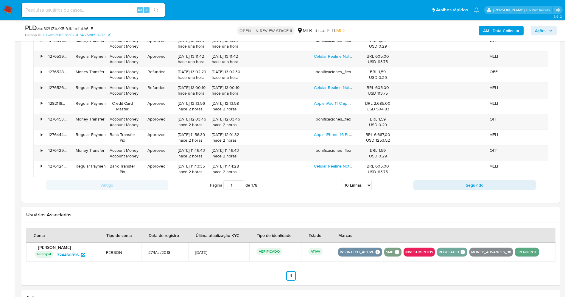
click at [102, 10] on input at bounding box center [93, 10] width 143 height 8
paste input "WI2RjvbwkFLv9UQLt0TZ8MgE"
type input "WI2RjvbwkFLv9UQLt0TZ8MgE"
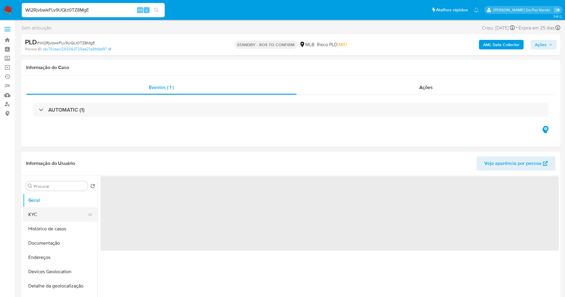
click at [45, 213] on button "KYC" at bounding box center [58, 215] width 70 height 14
select select "10"
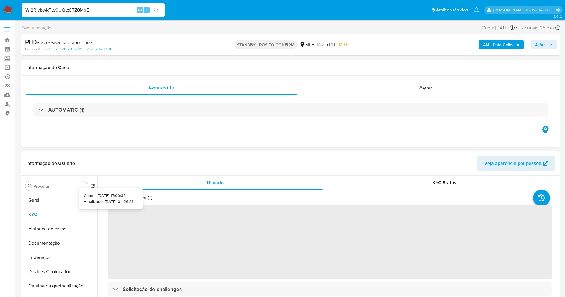
click at [150, 200] on icon at bounding box center [150, 198] width 5 height 5
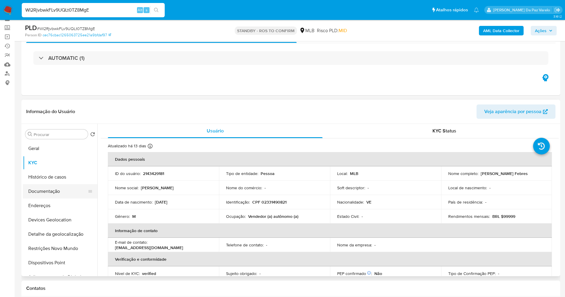
scroll to position [45, 0]
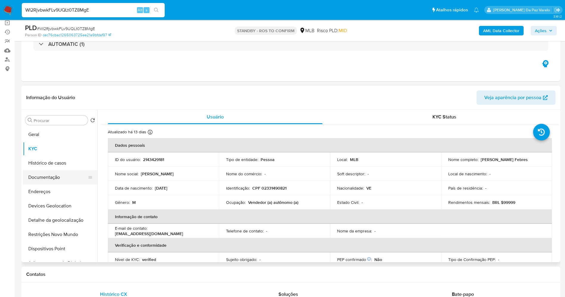
click at [51, 177] on button "Documentação" at bounding box center [58, 177] width 70 height 14
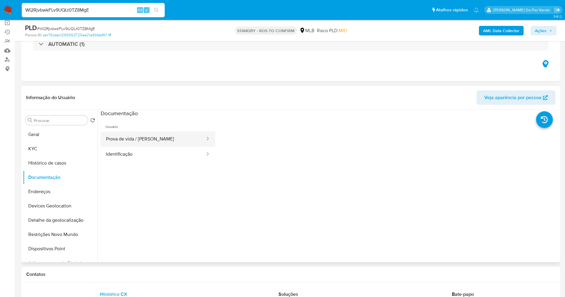
click at [175, 144] on button "Prova de vida / Selfie" at bounding box center [153, 139] width 105 height 15
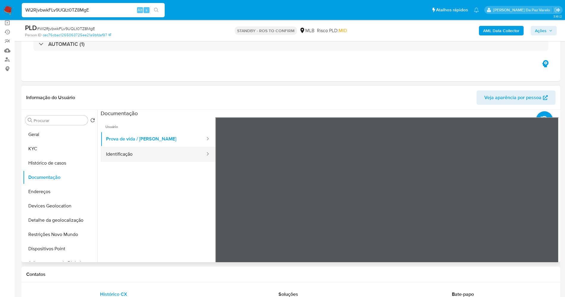
click at [201, 159] on div at bounding box center [206, 154] width 10 height 15
click at [178, 149] on button "Identificação" at bounding box center [153, 154] width 105 height 15
click at [64, 119] on input "Procurar" at bounding box center [60, 120] width 52 height 5
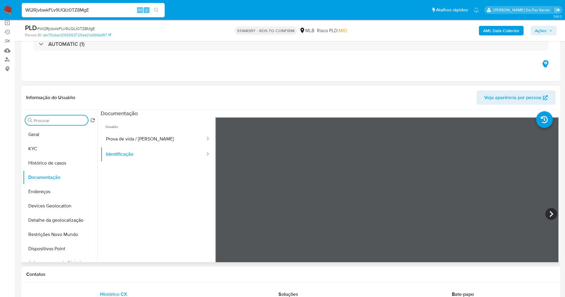
type input "t"
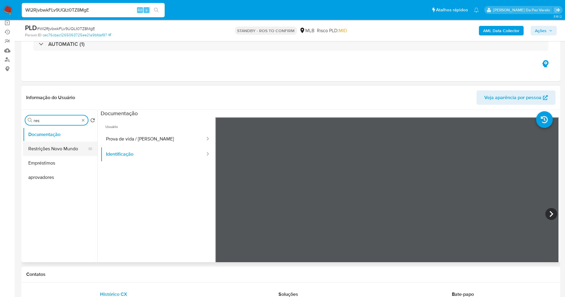
type input "res"
click at [76, 151] on button "Restrições Novo Mundo" at bounding box center [58, 149] width 70 height 14
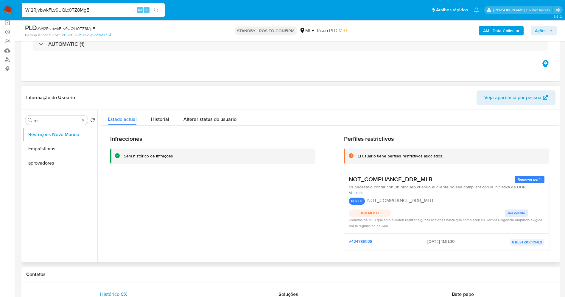
click at [427, 239] on span "02/09/2025 - 11:51:39" at bounding box center [440, 242] width 27 height 7
drag, startPoint x: 420, startPoint y: 239, endPoint x: 441, endPoint y: 245, distance: 21.8
click at [441, 245] on span "02/09/2025 - 11:51:39" at bounding box center [440, 242] width 27 height 7
click at [71, 136] on button "Restrições Novo Mundo" at bounding box center [58, 134] width 70 height 14
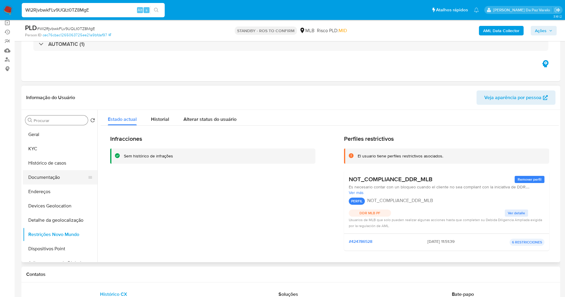
click at [52, 179] on button "Documentação" at bounding box center [58, 177] width 70 height 14
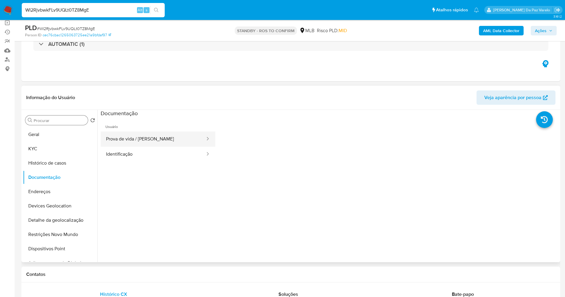
click at [143, 138] on button "Prova de vida / Selfie" at bounding box center [153, 139] width 105 height 15
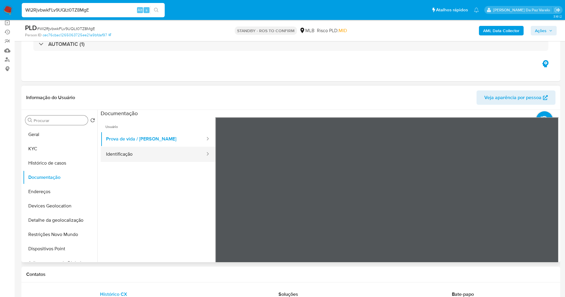
drag, startPoint x: 163, startPoint y: 157, endPoint x: 173, endPoint y: 158, distance: 9.5
click at [164, 157] on button "Identificação" at bounding box center [153, 154] width 105 height 15
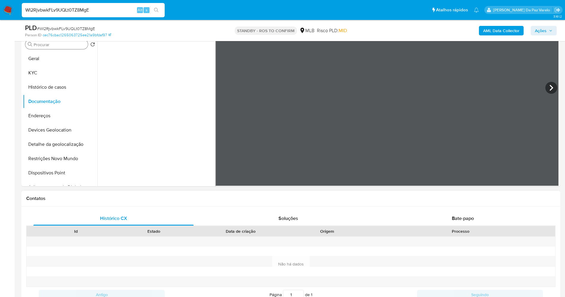
scroll to position [134, 0]
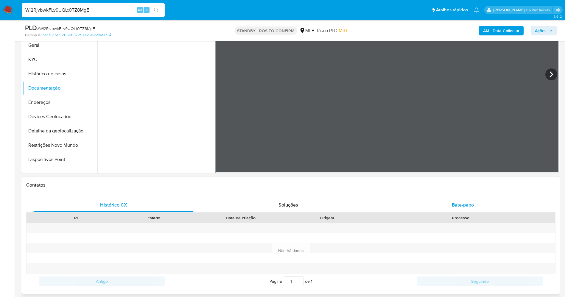
click at [457, 205] on span "Bate-papo" at bounding box center [463, 205] width 22 height 7
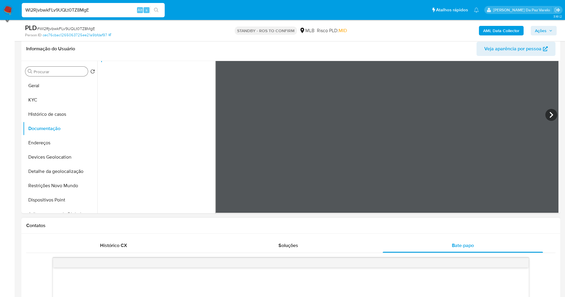
scroll to position [45, 0]
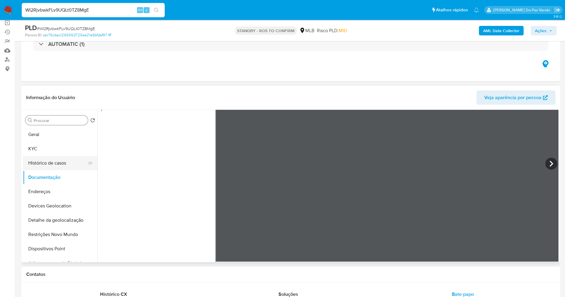
click at [49, 163] on button "Histórico de casos" at bounding box center [58, 163] width 70 height 14
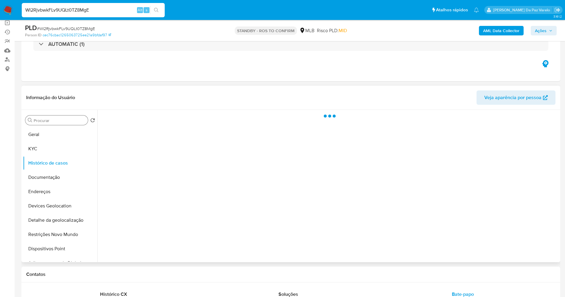
scroll to position [0, 0]
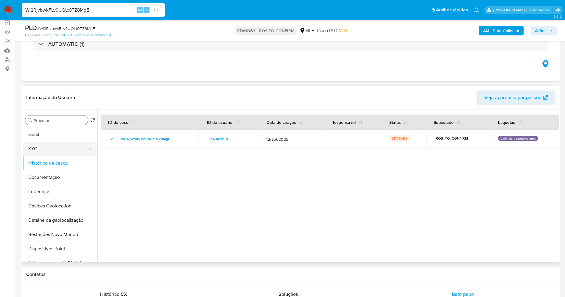
click at [46, 144] on button "KYC" at bounding box center [58, 149] width 70 height 14
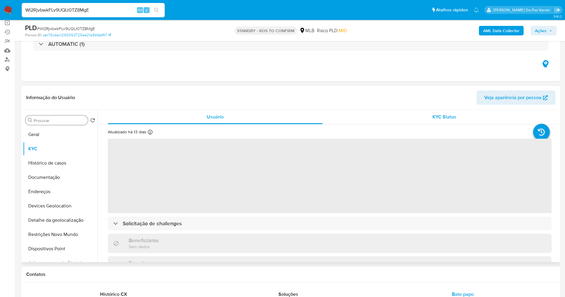
click at [443, 121] on div "KYC Status" at bounding box center [444, 117] width 215 height 14
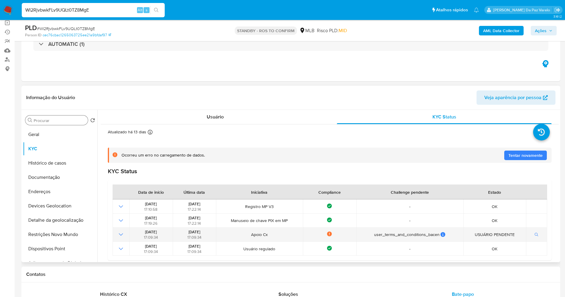
scroll to position [45, 0]
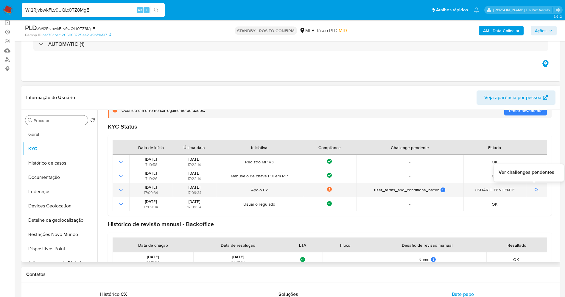
click at [532, 189] on button "button" at bounding box center [537, 189] width 10 height 7
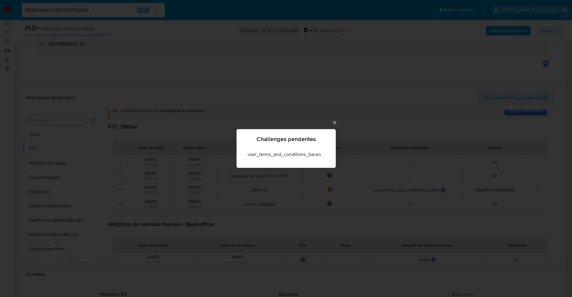
click at [470, 204] on div "Challenges pendentes user_terms_and_conditions_bacen" at bounding box center [286, 148] width 572 height 297
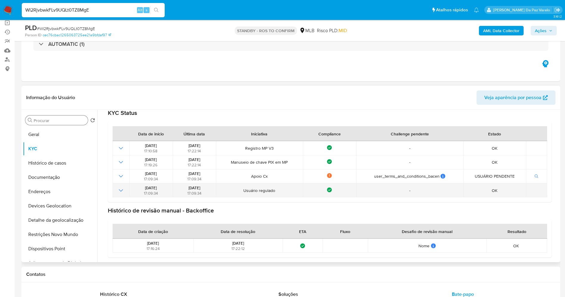
scroll to position [89, 0]
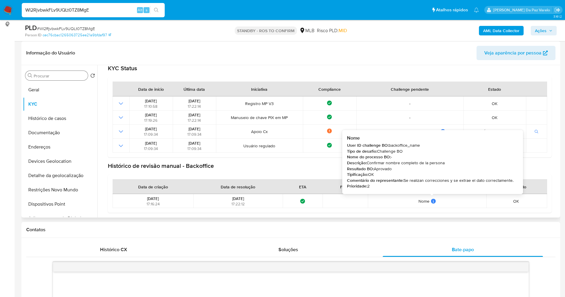
click at [431, 201] on icon at bounding box center [433, 201] width 5 height 5
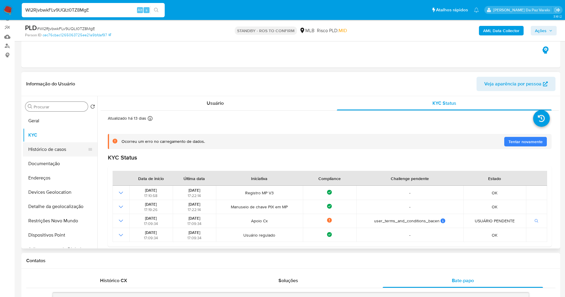
scroll to position [45, 0]
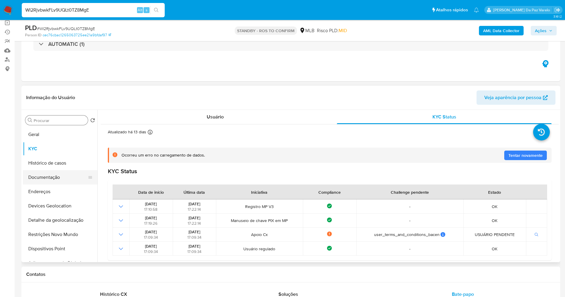
drag, startPoint x: 57, startPoint y: 176, endPoint x: 62, endPoint y: 175, distance: 4.8
click at [57, 176] on button "Documentação" at bounding box center [58, 177] width 70 height 14
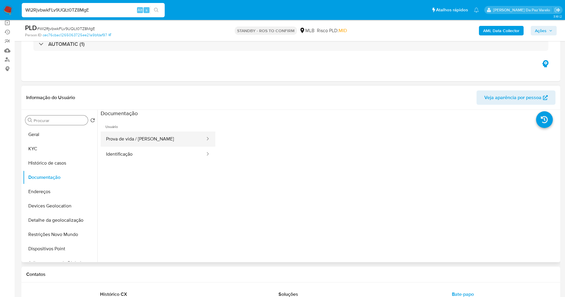
click at [153, 137] on button "Prova de vida / Selfie" at bounding box center [153, 139] width 105 height 15
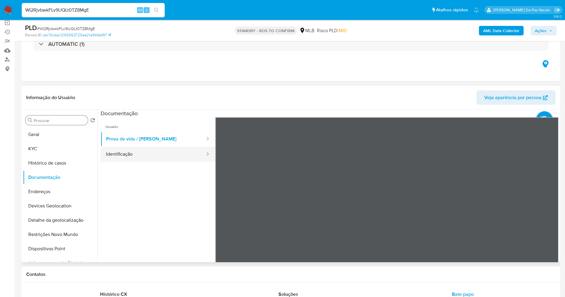
click at [201, 154] on div at bounding box center [206, 154] width 10 height 7
drag, startPoint x: 178, startPoint y: 154, endPoint x: 196, endPoint y: 153, distance: 17.6
click at [178, 153] on button "Identificação" at bounding box center [153, 154] width 105 height 15
click at [545, 210] on icon at bounding box center [551, 214] width 12 height 12
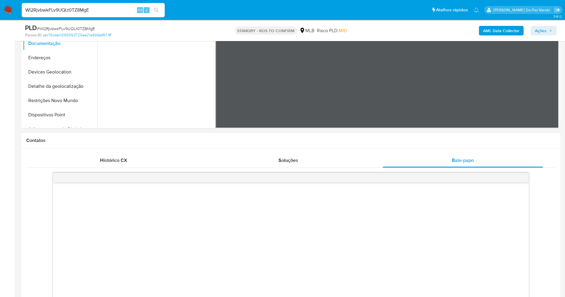
scroll to position [89, 0]
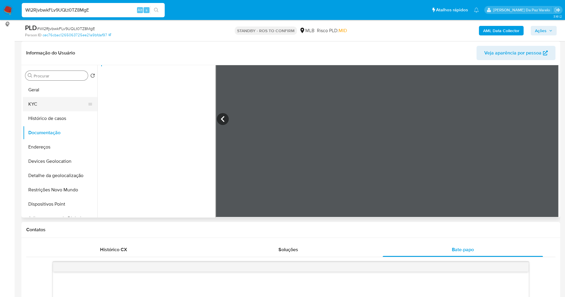
click at [63, 106] on button "KYC" at bounding box center [58, 104] width 70 height 14
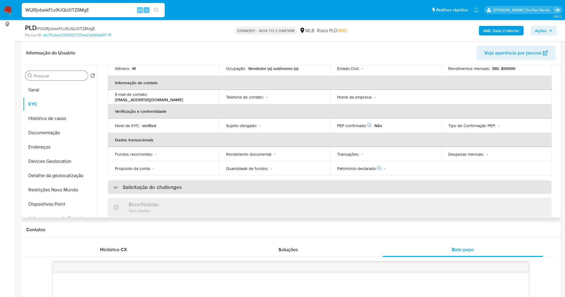
click at [172, 189] on h3 "Solicitação de challenges" at bounding box center [152, 187] width 59 height 7
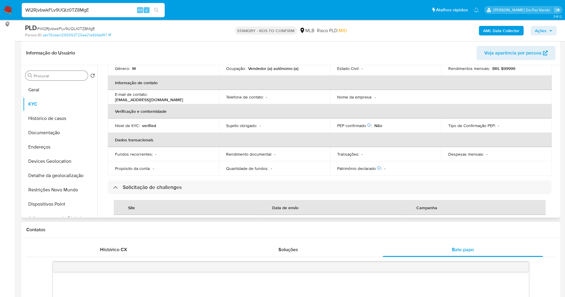
scroll to position [179, 0]
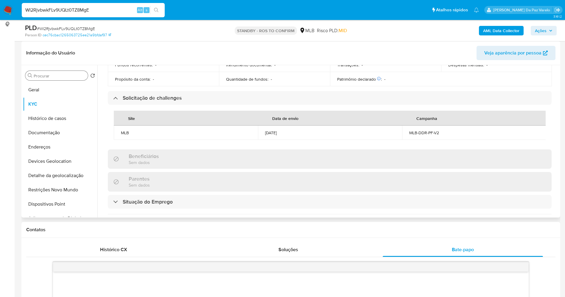
click at [429, 134] on div "MLB-DDR-PF-V2" at bounding box center [474, 132] width 130 height 5
click at [430, 134] on div "MLB-DDR-PF-V2" at bounding box center [474, 132] width 130 height 5
click at [431, 134] on div "MLB-DDR-PF-V2" at bounding box center [474, 132] width 130 height 5
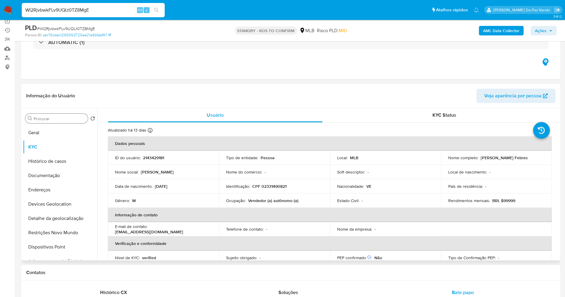
scroll to position [45, 0]
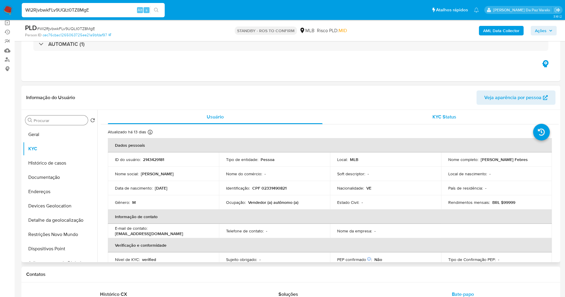
click at [444, 116] on span "KYC Status" at bounding box center [444, 116] width 24 height 7
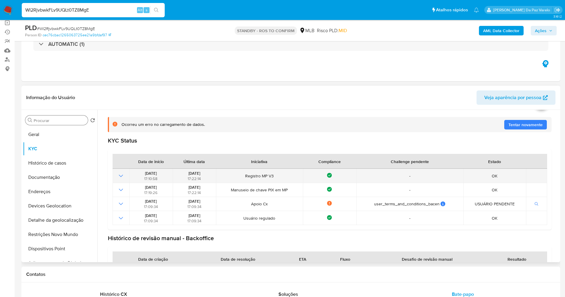
scroll to position [58, 0]
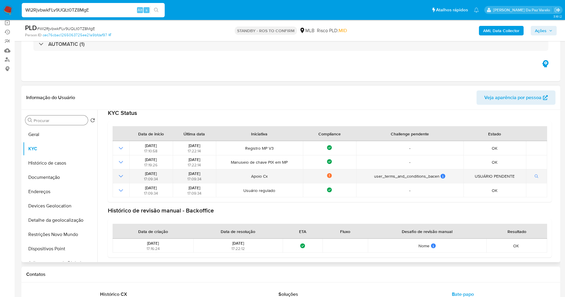
click at [259, 177] on span "Apoio Cx" at bounding box center [259, 176] width 83 height 5
click at [258, 177] on span "Apoio Cx" at bounding box center [259, 176] width 83 height 5
click at [122, 177] on icon "Mostrar operación" at bounding box center [120, 176] width 7 height 7
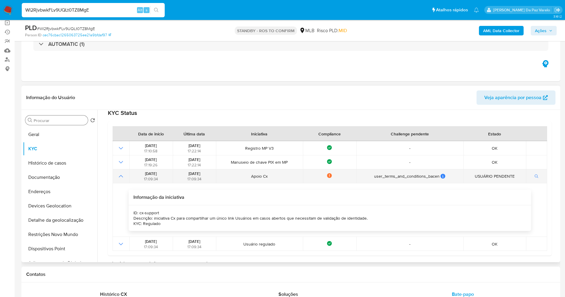
click at [119, 177] on icon "Mostrar operación" at bounding box center [121, 176] width 4 height 2
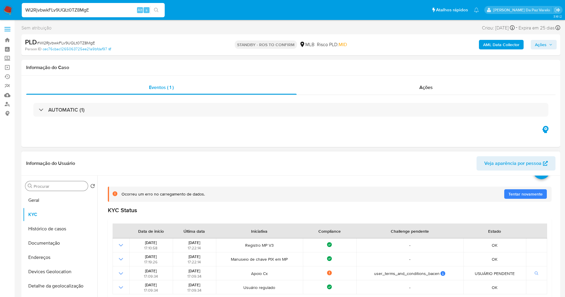
scroll to position [14, 0]
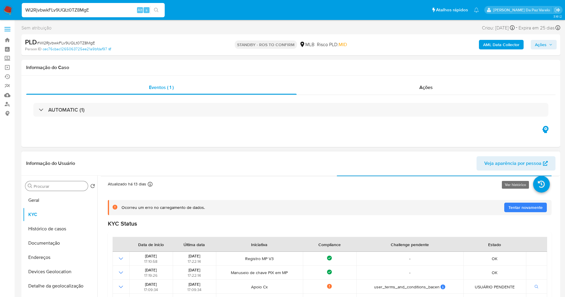
click at [540, 185] on icon at bounding box center [541, 184] width 17 height 17
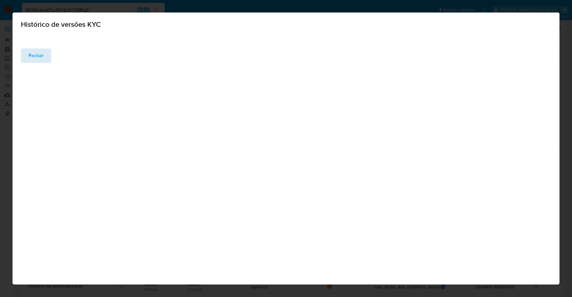
click at [43, 60] on div "Histórico de versões KYC ‌ Fechar" at bounding box center [286, 42] width 547 height 59
click at [41, 120] on span "Fechar" at bounding box center [36, 121] width 15 height 13
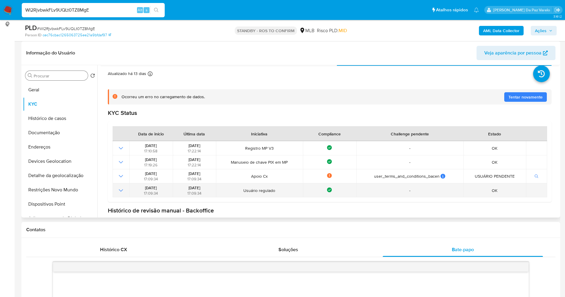
scroll to position [58, 0]
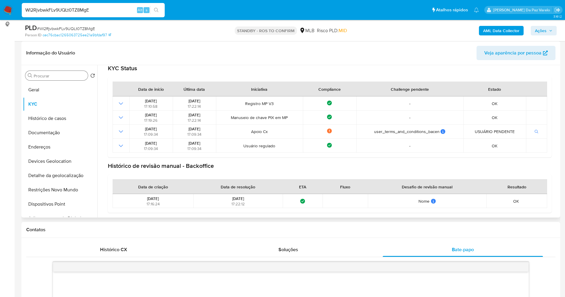
click at [236, 202] on span "17:22:12" at bounding box center [237, 204] width 13 height 6
click at [236, 201] on span "17:22:12" at bounding box center [237, 204] width 13 height 6
click at [235, 201] on span "08/12/2024" at bounding box center [238, 199] width 12 height 6
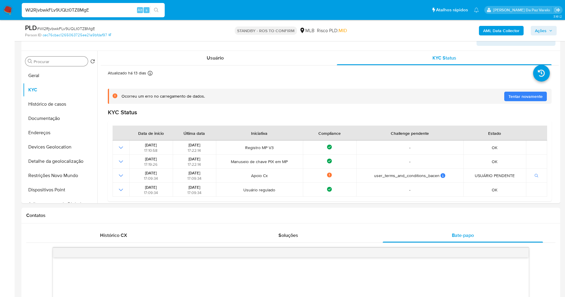
scroll to position [45, 0]
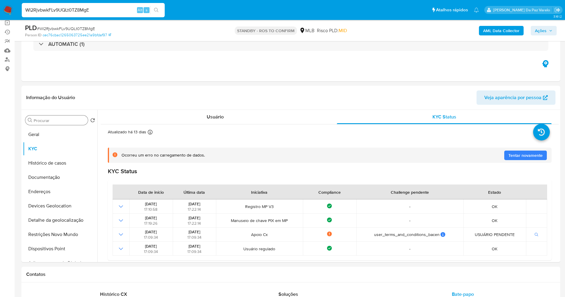
click at [63, 118] on input "Procurar" at bounding box center [60, 120] width 52 height 5
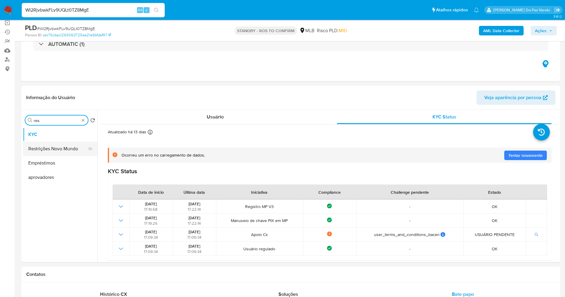
type input "res"
click at [62, 147] on button "Restrições Novo Mundo" at bounding box center [60, 149] width 74 height 14
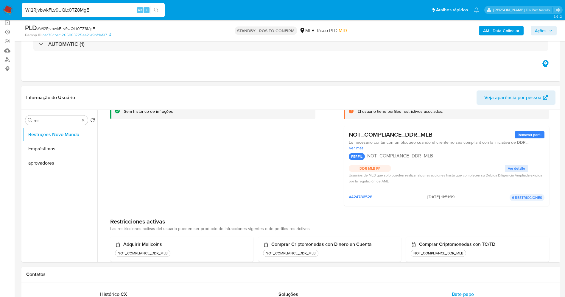
click at [525, 197] on p "6 RESTRICCIONES" at bounding box center [526, 197] width 35 height 7
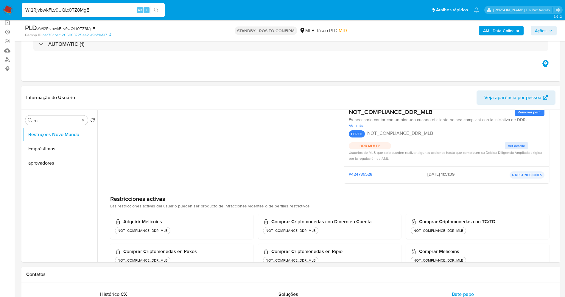
scroll to position [86, 0]
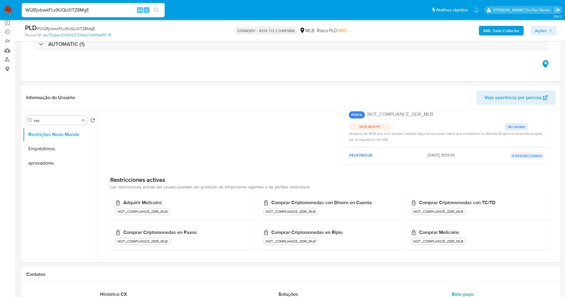
click at [121, 8] on input "WI2RjvbwkFLv9UQLt0TZ8MgE" at bounding box center [93, 10] width 143 height 8
click at [121, 6] on input "WI2RjvbwkFLv9UQLt0TZ8MgE" at bounding box center [93, 10] width 143 height 8
paste input "PCr4kYXbE5E8cUiVGund1UQ1"
type input "PCr4kYXbE5E8cUiVGund1UQ1"
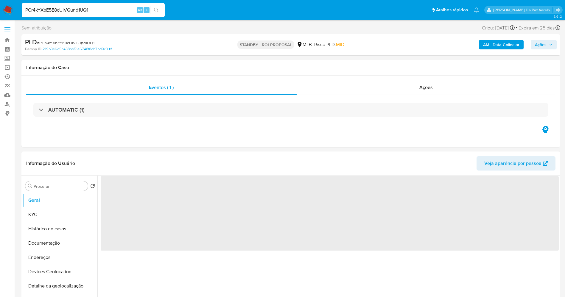
select select "10"
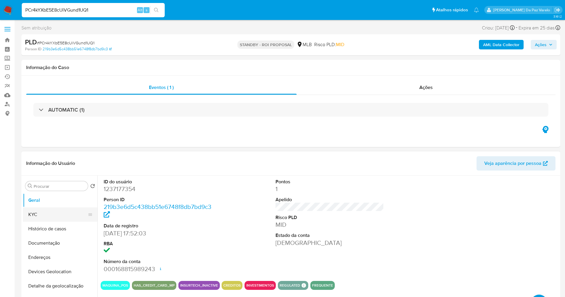
click at [61, 213] on button "KYC" at bounding box center [58, 215] width 70 height 14
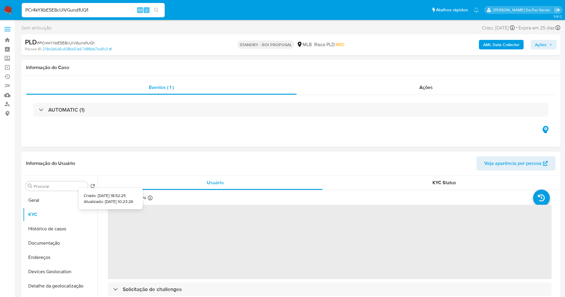
click at [150, 197] on icon at bounding box center [150, 198] width 5 height 5
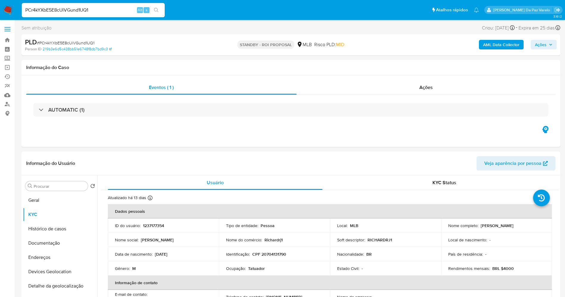
click at [130, 7] on input "PCr4kYXbE5E8cUiVGund1UQ1" at bounding box center [93, 10] width 143 height 8
paste input "wtukjRZueEpVQ7nIadXDefm"
type input "PwtukjRZueEpVQ7nIadXDefm"
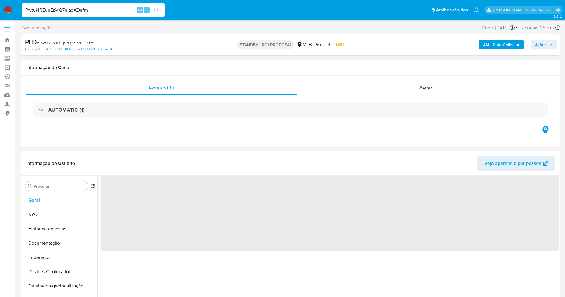
select select "10"
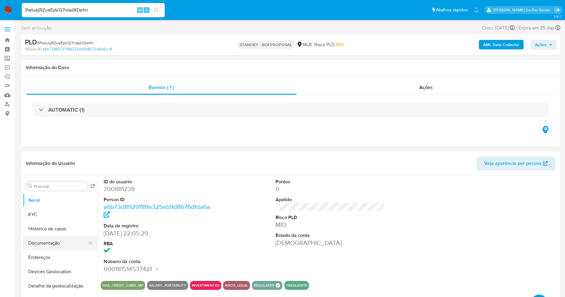
click at [55, 244] on button "Documentação" at bounding box center [58, 243] width 70 height 14
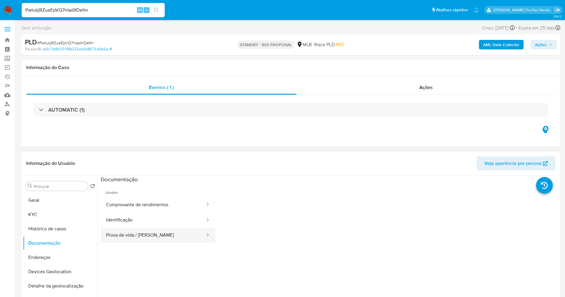
click at [163, 238] on button "Prova de vida / Selfie" at bounding box center [153, 235] width 105 height 15
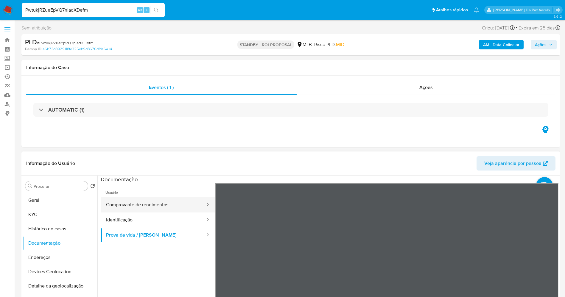
click at [156, 206] on button "Comprovante de rendimentos" at bounding box center [153, 204] width 105 height 15
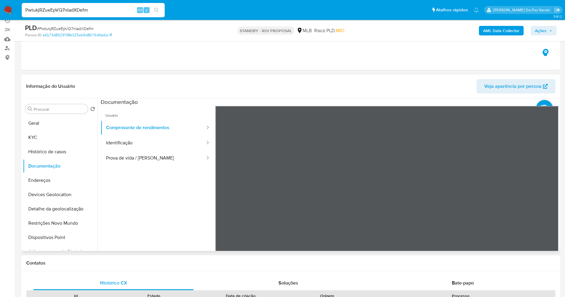
scroll to position [511, 0]
click at [124, 153] on button "Prova de vida / Selfie" at bounding box center [153, 158] width 105 height 15
click at [103, 16] on div "PwtukjRZueEpVQ7nIadXDefm Alt s" at bounding box center [93, 10] width 143 height 14
click at [104, 13] on input "PwtukjRZueEpVQ7nIadXDefm" at bounding box center [93, 10] width 143 height 8
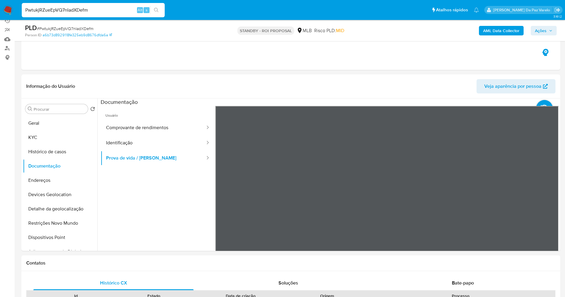
paste input "ck5Ovm3WKSQvfNmiZlrMaSfP"
type input "ck5Ovm3WKSQvfNmiZlrMaSfP"
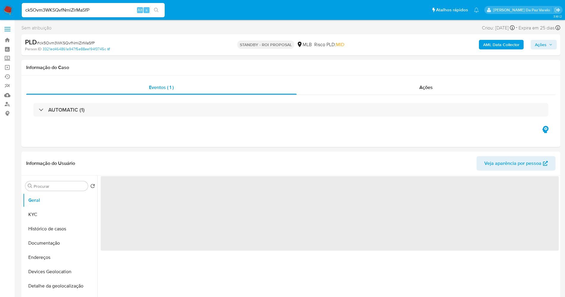
select select "10"
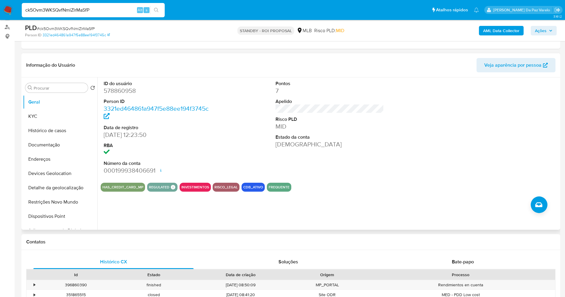
scroll to position [89, 0]
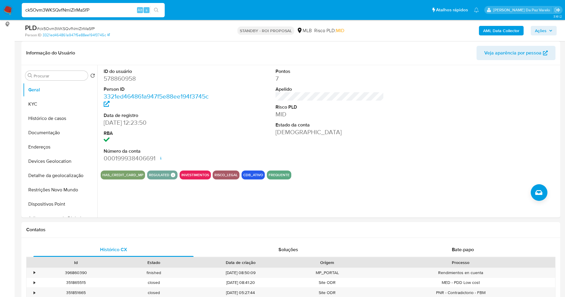
click at [116, 7] on input "ck5Ovm3WKSQvfNmiZlrMaSfP" at bounding box center [93, 10] width 143 height 8
paste input "0IUH3dR8DgNlf1DdEs6r0ZUX"
type input "0IUH3dR8DgNlf1DdEs6r0ZUX"
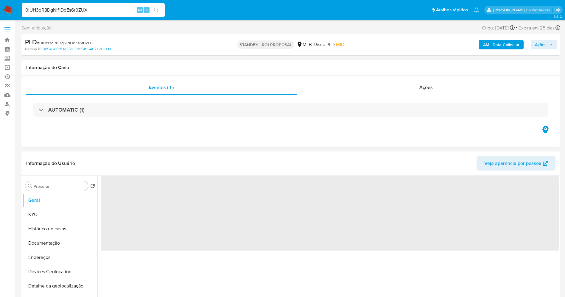
select select "10"
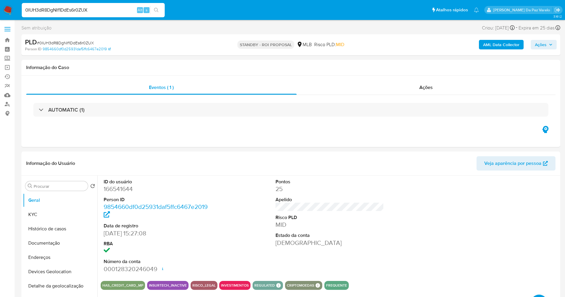
click at [111, 10] on input "0IUH3dR8DgNlf1DdEs6r0ZUX" at bounding box center [93, 10] width 143 height 8
paste input "vlWVn5lkwMn1alSSGPTvzH5M"
type input "vlWVn5lkwMn1alSSGPTvzH5M"
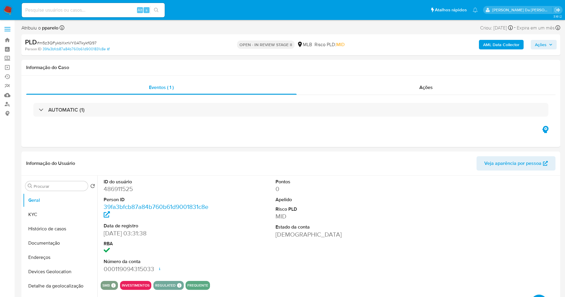
select select "10"
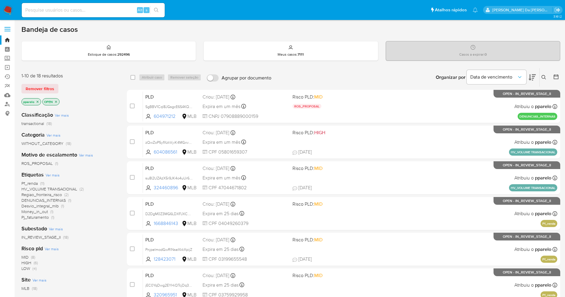
click at [543, 77] on icon at bounding box center [543, 77] width 5 height 5
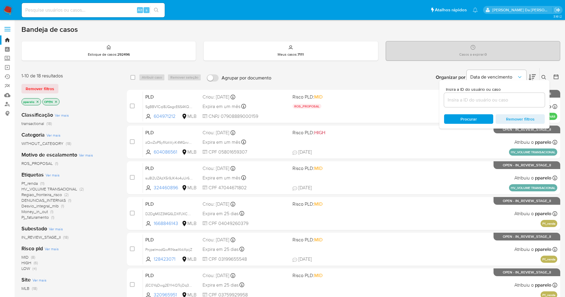
click at [508, 102] on input at bounding box center [494, 100] width 101 height 8
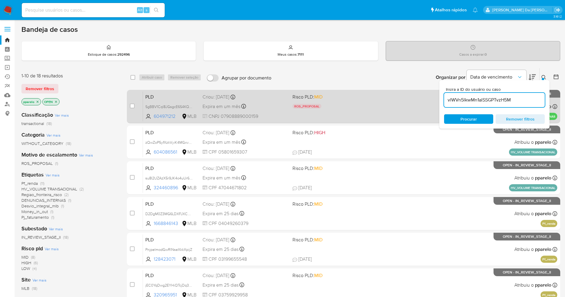
type input "vlWVn5lkwMn1alSSGPTvzH5M"
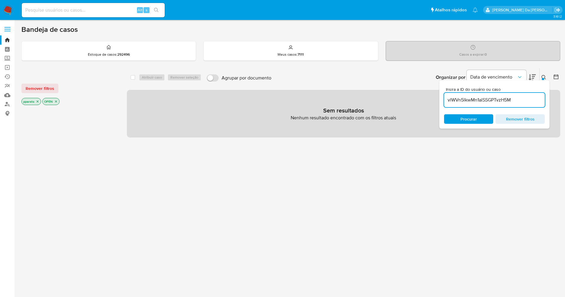
click at [40, 99] on p "pparelo" at bounding box center [31, 101] width 19 height 7
click at [39, 100] on icon "close-filter" at bounding box center [38, 102] width 4 height 4
click at [36, 101] on icon "close-filter" at bounding box center [35, 102] width 4 height 4
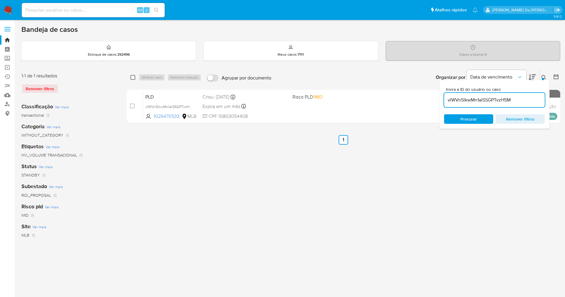
click at [132, 78] on input "checkbox" at bounding box center [132, 77] width 5 height 5
checkbox input "true"
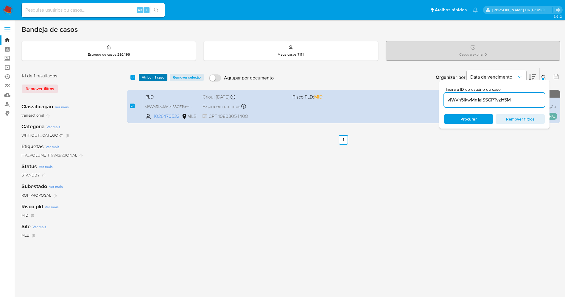
click at [147, 78] on span "Atribuir 1 caso" at bounding box center [153, 77] width 23 height 6
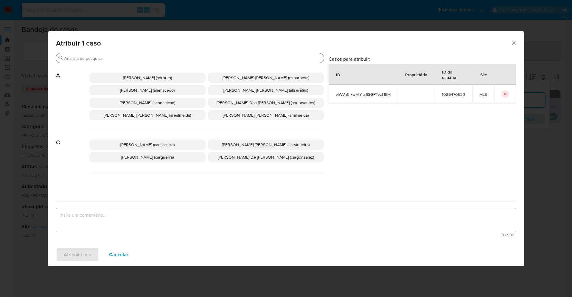
click at [183, 62] on div "Buscar" at bounding box center [190, 58] width 268 height 10
click at [183, 58] on input "Buscar" at bounding box center [192, 58] width 257 height 5
click at [567, 131] on div "Atribuir 1 caso Buscar A [PERSON_NAME] (adrbrito) [PERSON_NAME] [PERSON_NAME] (…" at bounding box center [286, 148] width 572 height 297
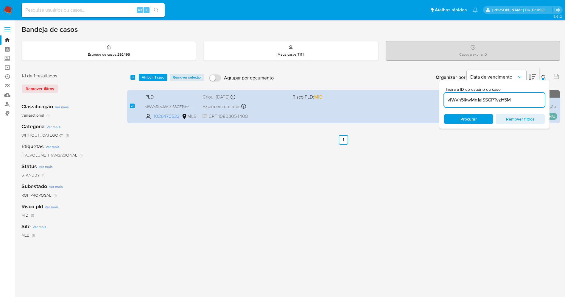
click at [117, 11] on input at bounding box center [93, 10] width 143 height 8
paste input "vlWVn5lkwMn1alSSGPTvzH5M"
type input "vlWVn5lkwMn1alSSGPTvzH5M"
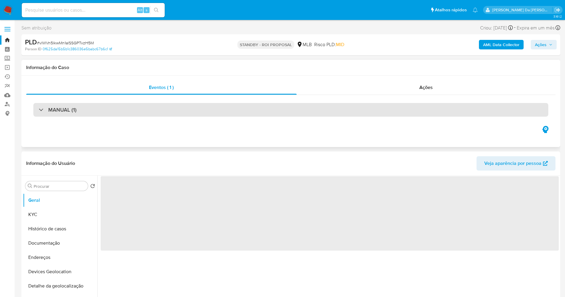
scroll to position [45, 0]
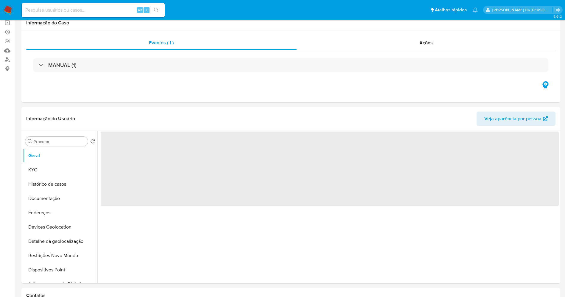
select select "10"
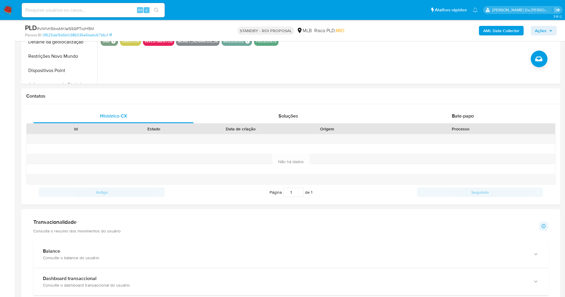
scroll to position [223, 0]
click at [465, 113] on span "Bate-papo" at bounding box center [463, 115] width 22 height 7
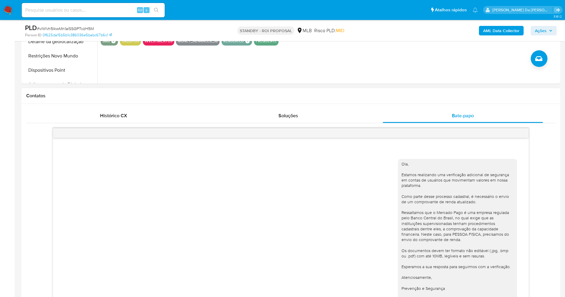
scroll to position [89, 0]
